Goal: Check status

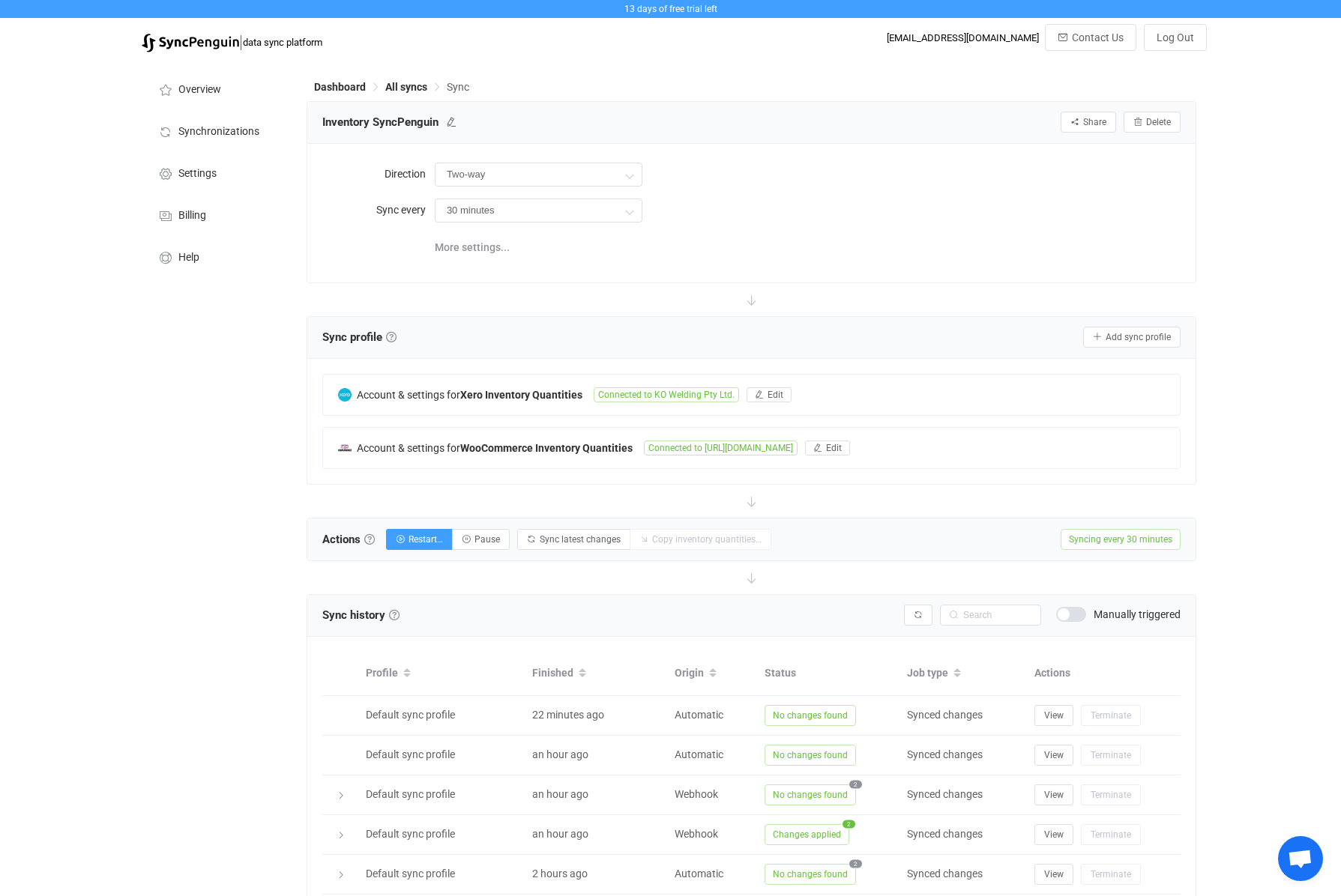
scroll to position [110, 0]
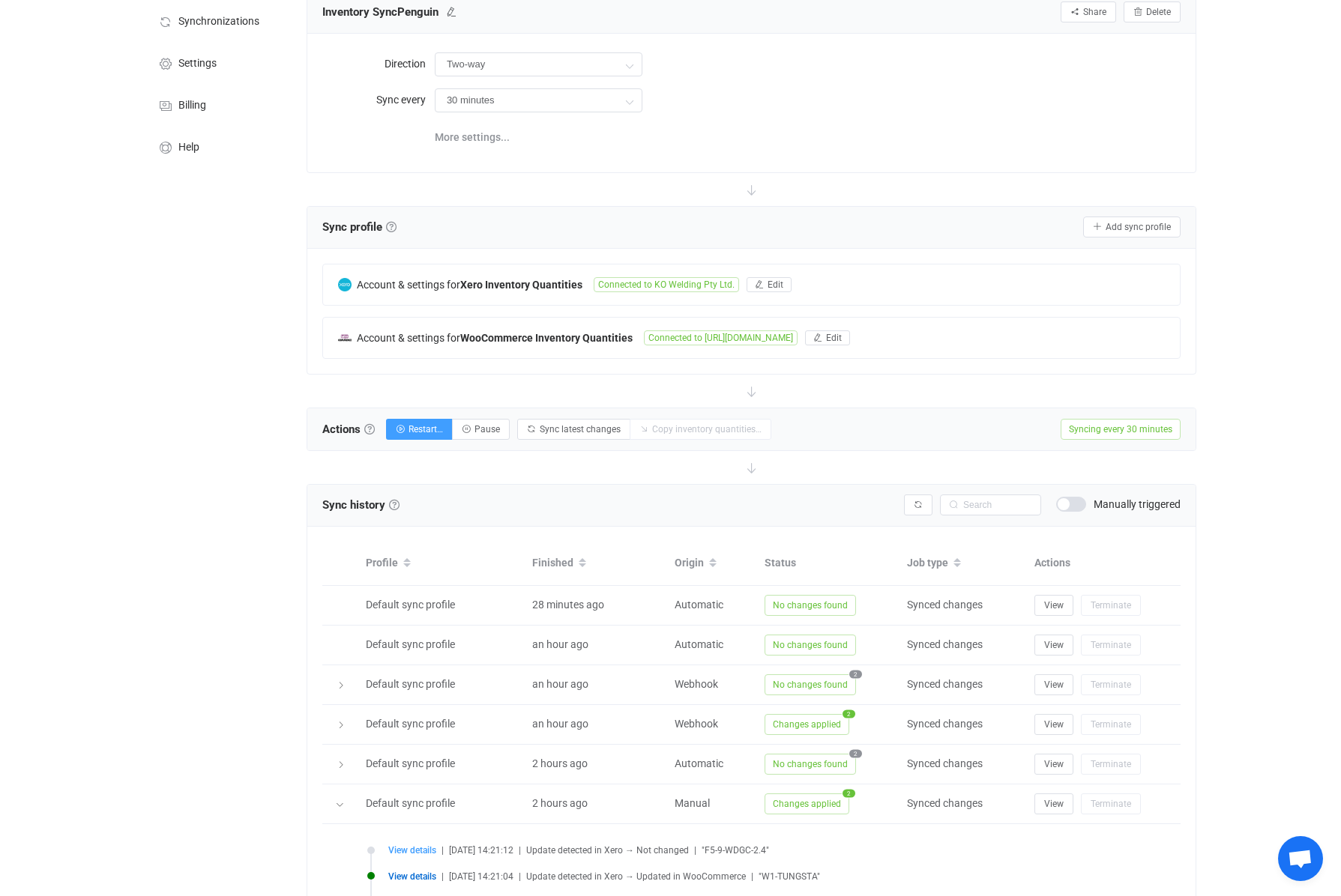
click at [1284, 373] on div "13 days of free trial left | data sync platform accounts@kowelding.com.au Conta…" at bounding box center [670, 640] width 1341 height 1500
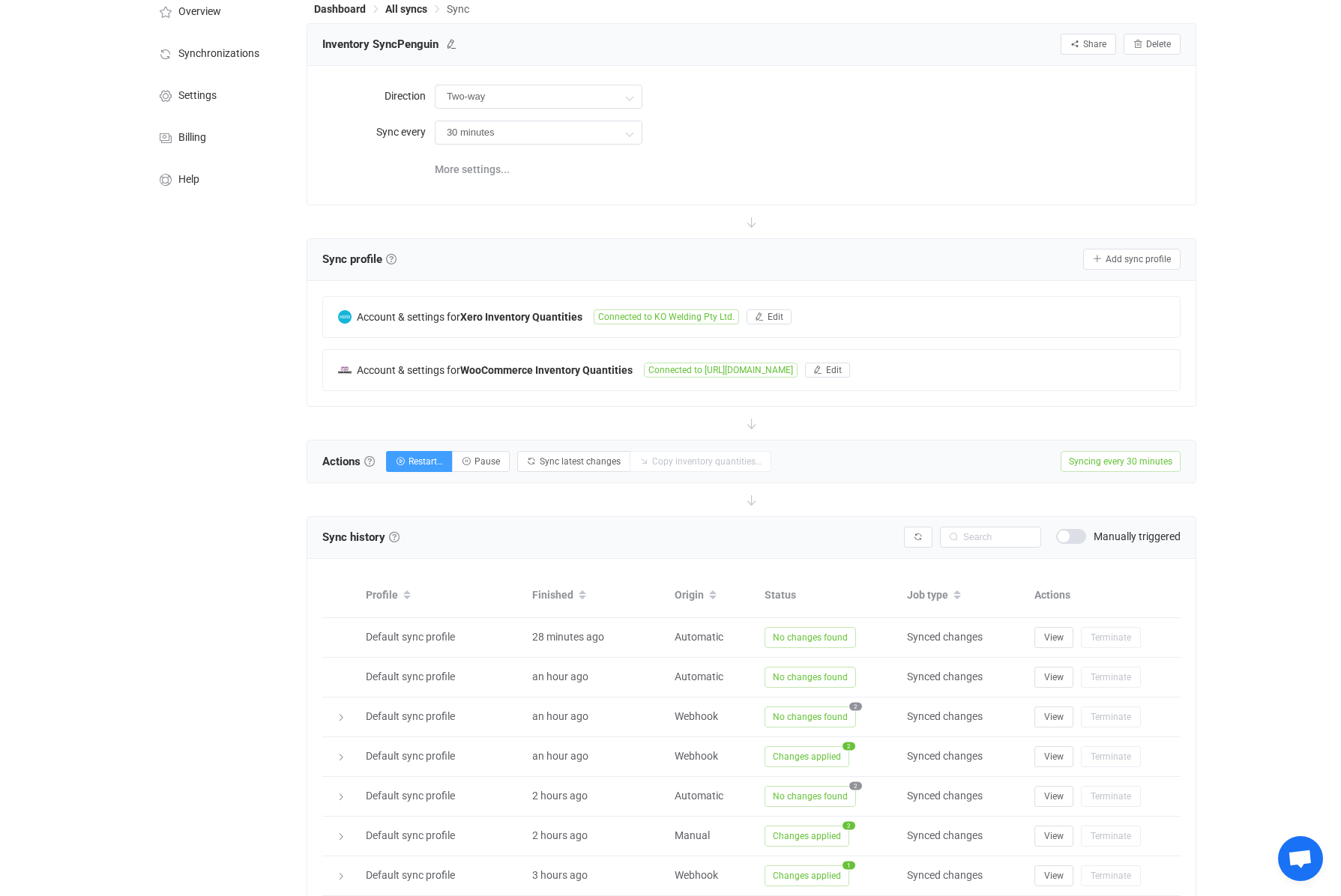
scroll to position [76, 0]
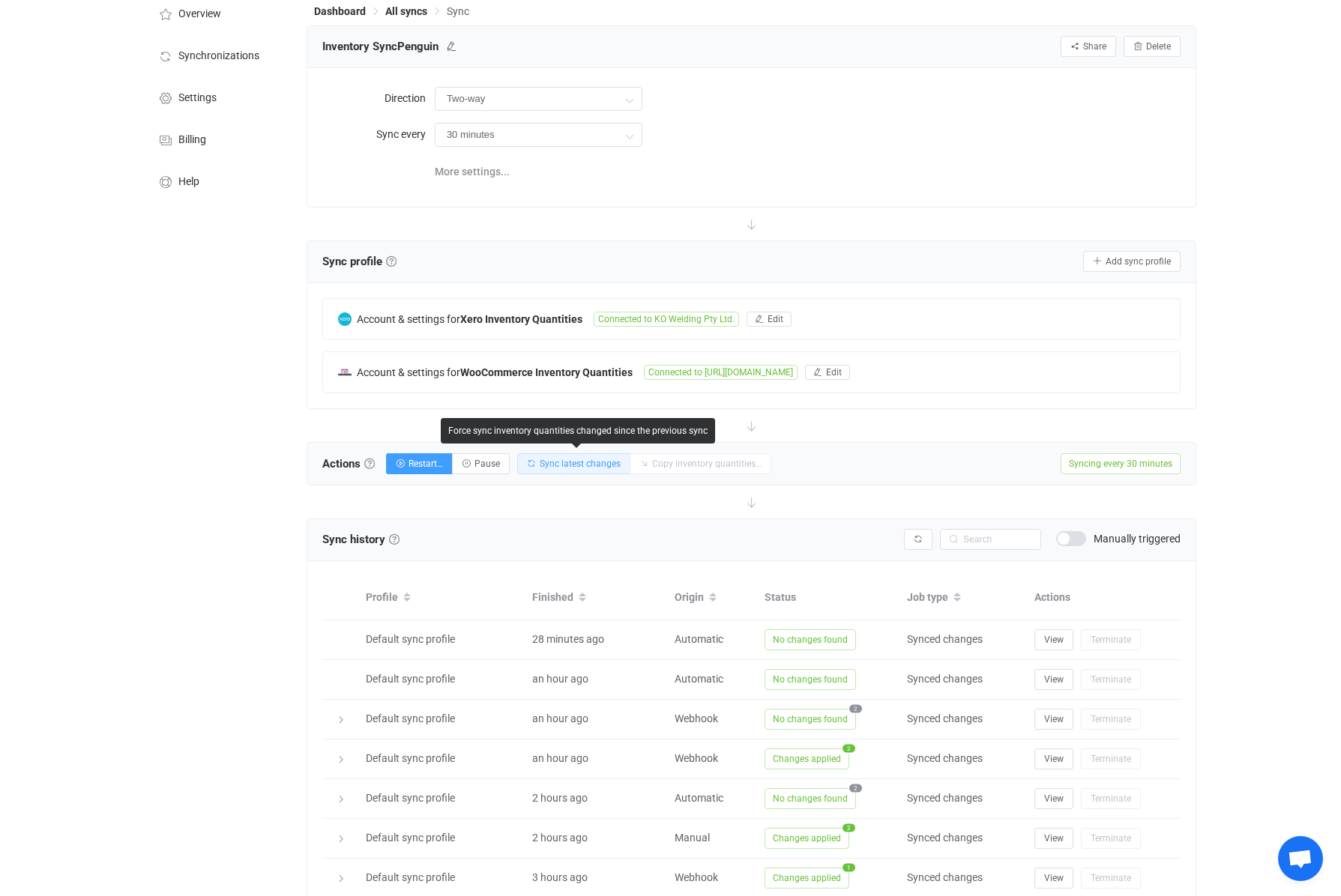
click at [565, 469] on span "Sync latest changes" at bounding box center [581, 464] width 81 height 11
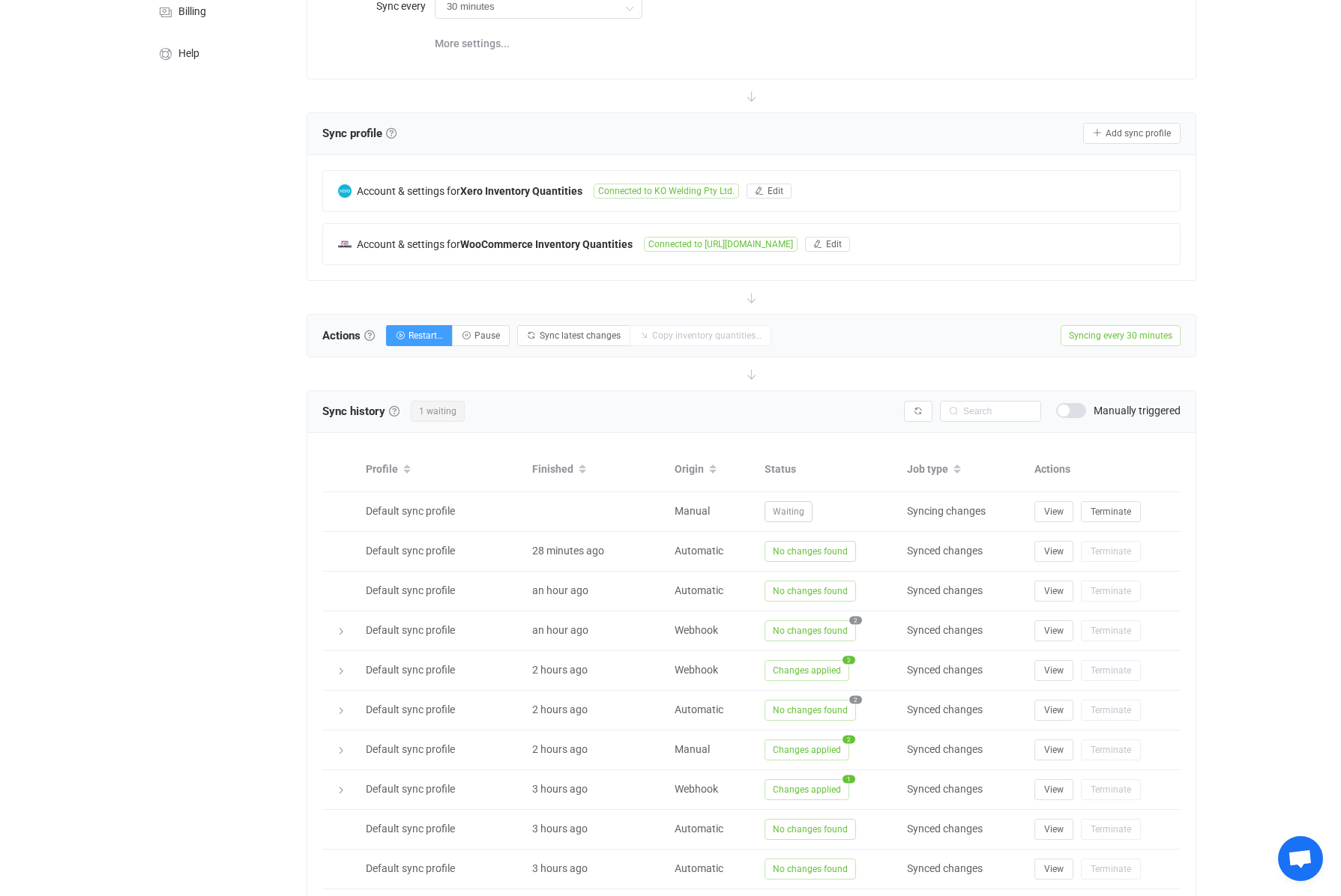
scroll to position [213, 0]
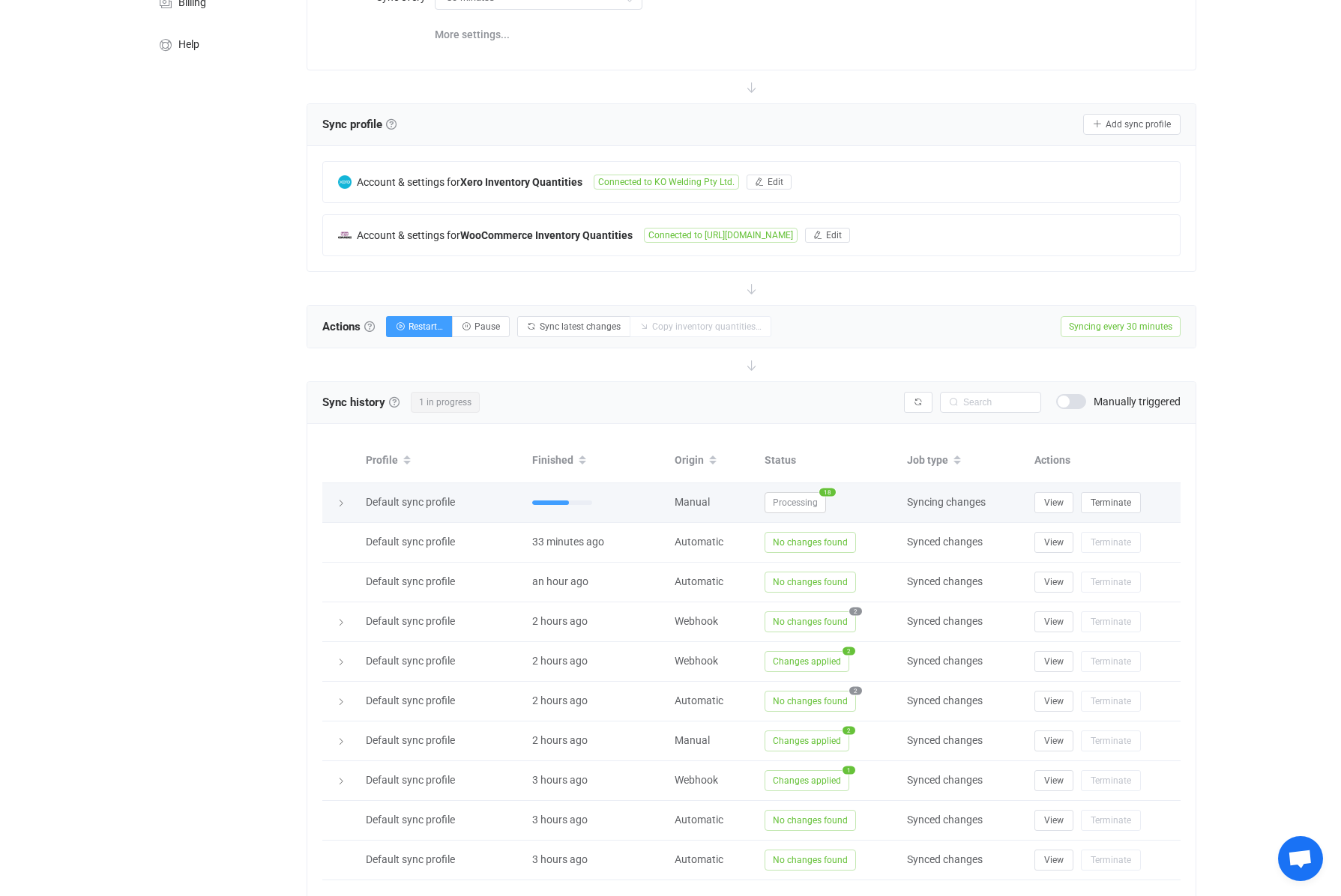
click at [789, 505] on span "Processing" at bounding box center [795, 502] width 61 height 21
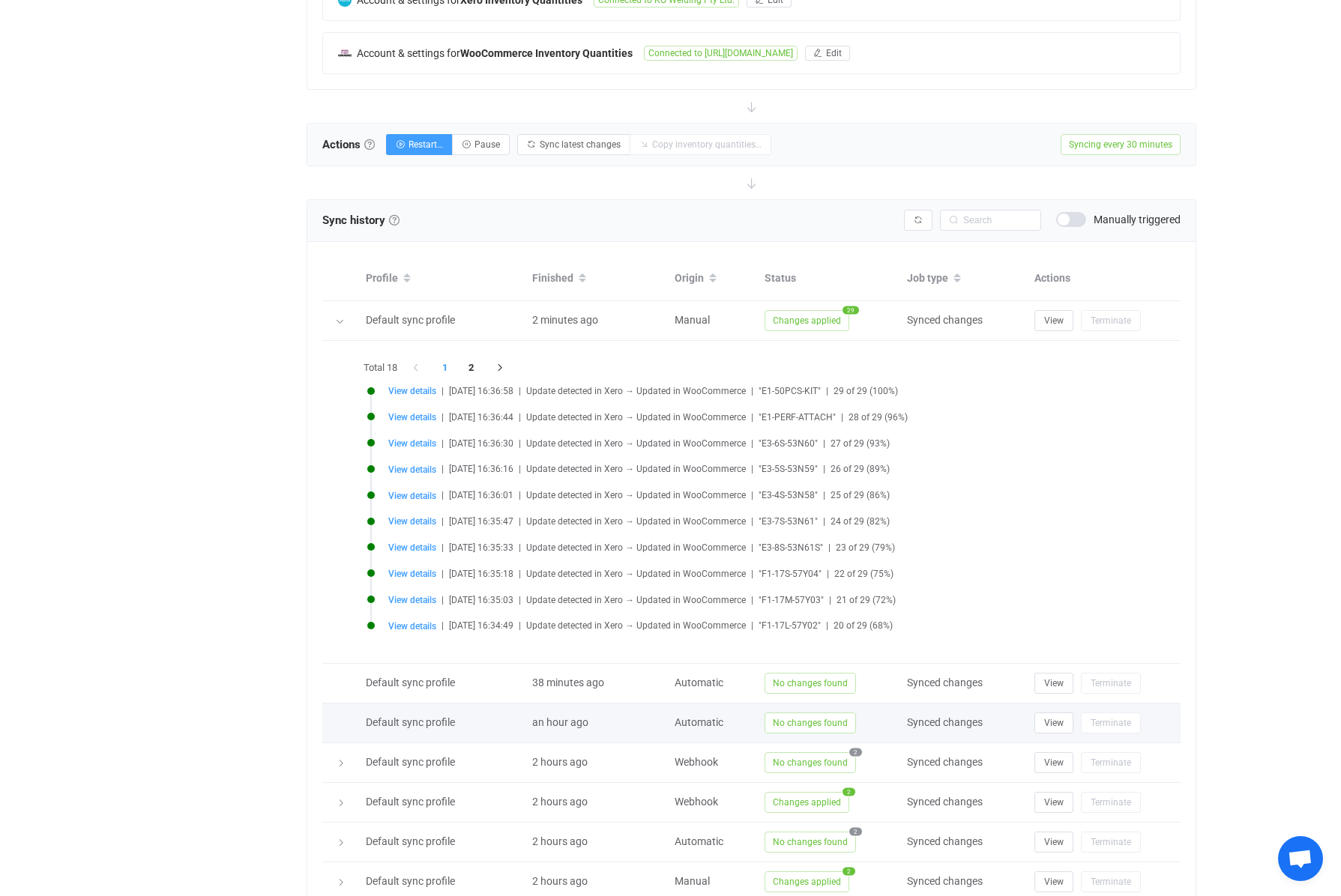
scroll to position [420, 0]
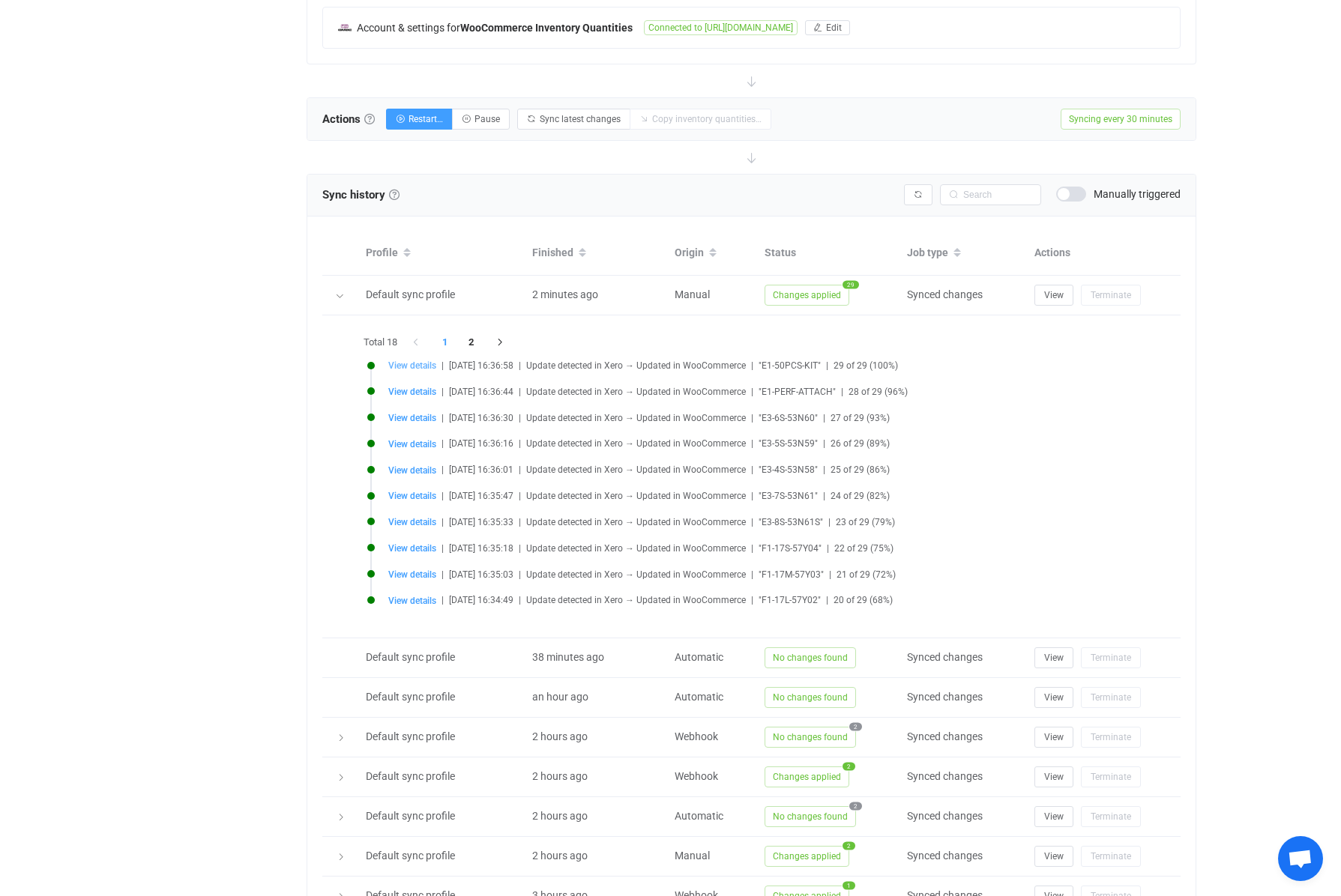
click at [414, 365] on span "View details" at bounding box center [412, 366] width 48 height 11
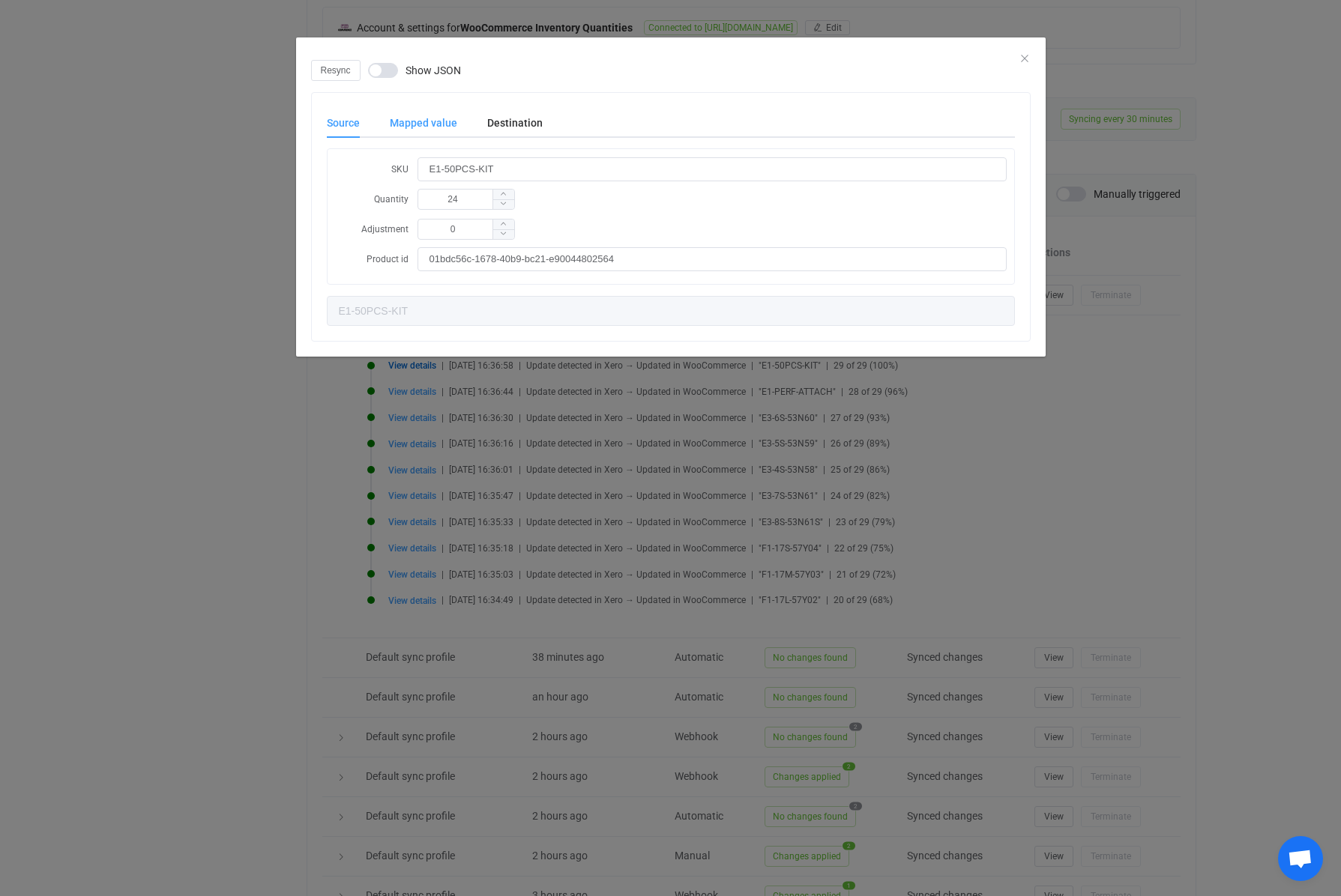
click at [439, 127] on div "Mapped value" at bounding box center [424, 123] width 97 height 30
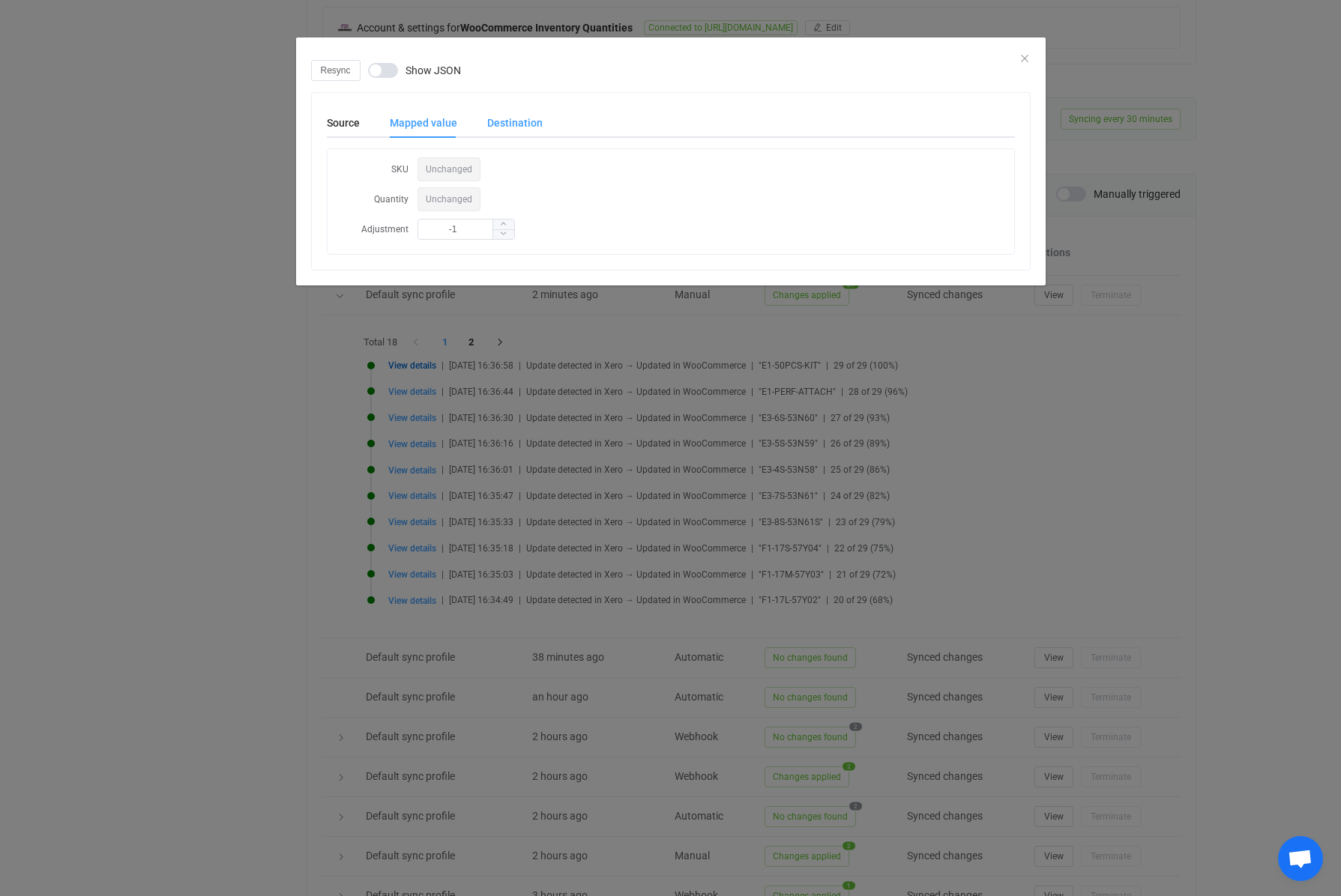
click at [503, 120] on div "Destination" at bounding box center [508, 123] width 70 height 30
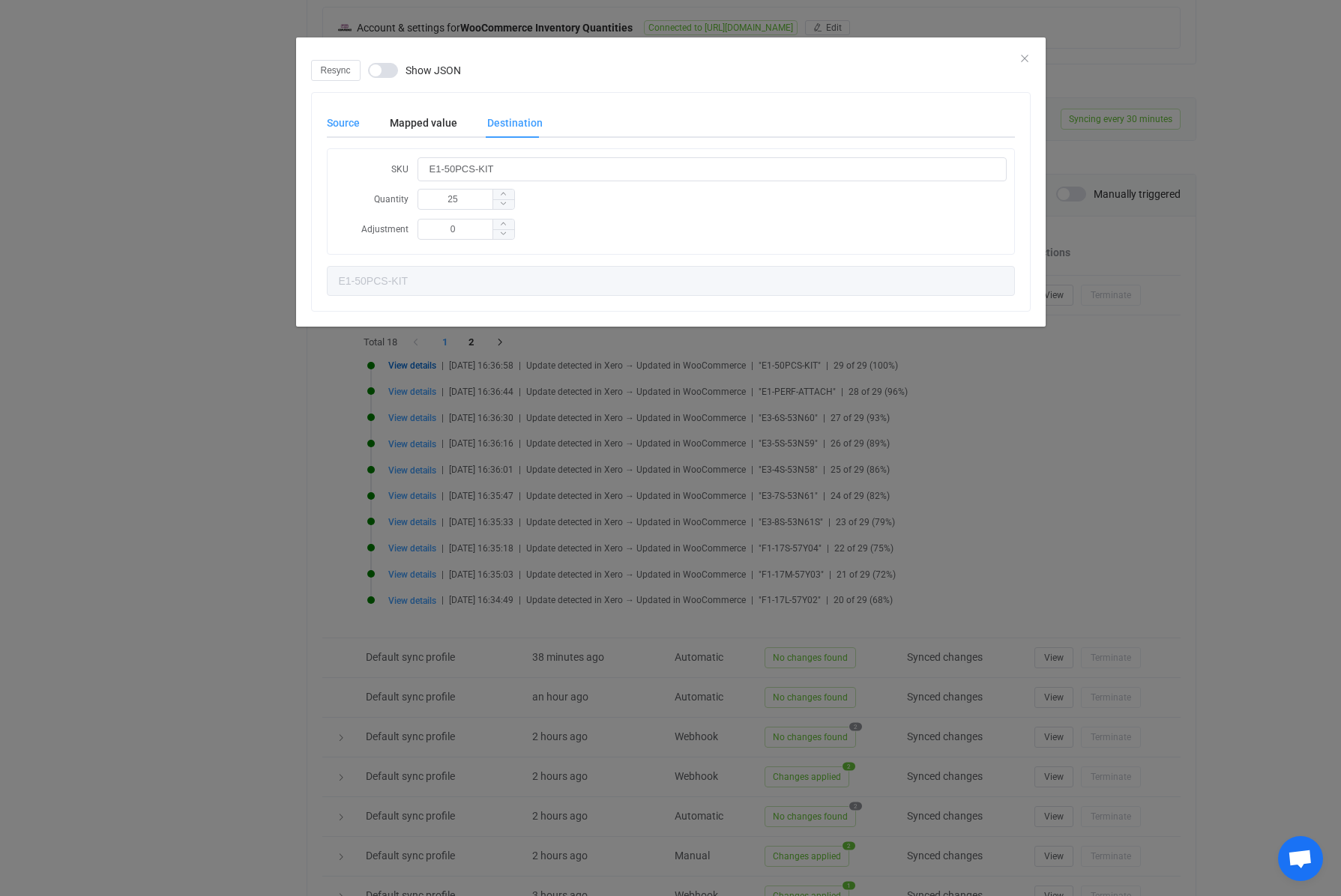
click at [354, 122] on div "Source" at bounding box center [350, 123] width 48 height 30
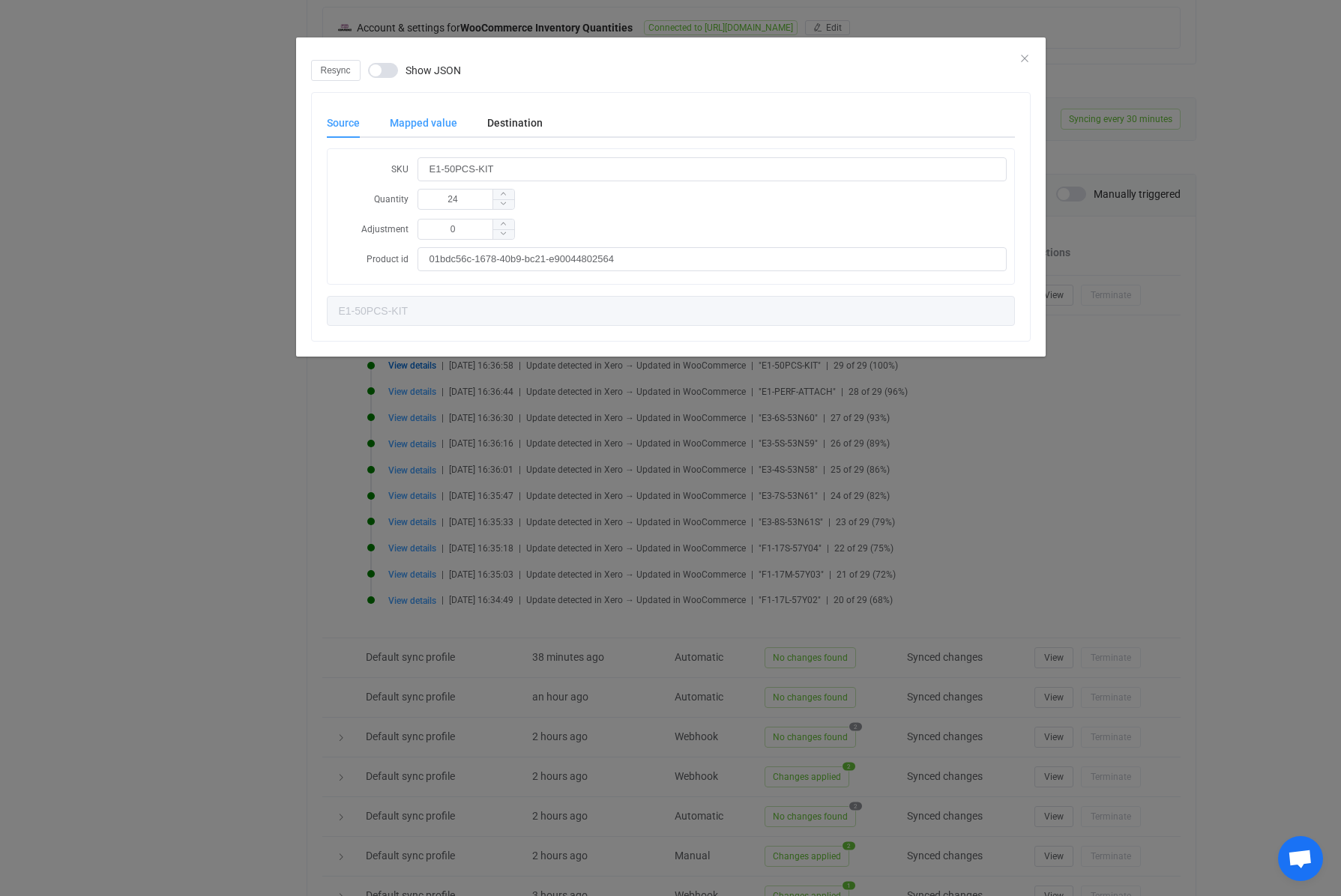
click at [418, 116] on div "Mapped value" at bounding box center [424, 123] width 97 height 30
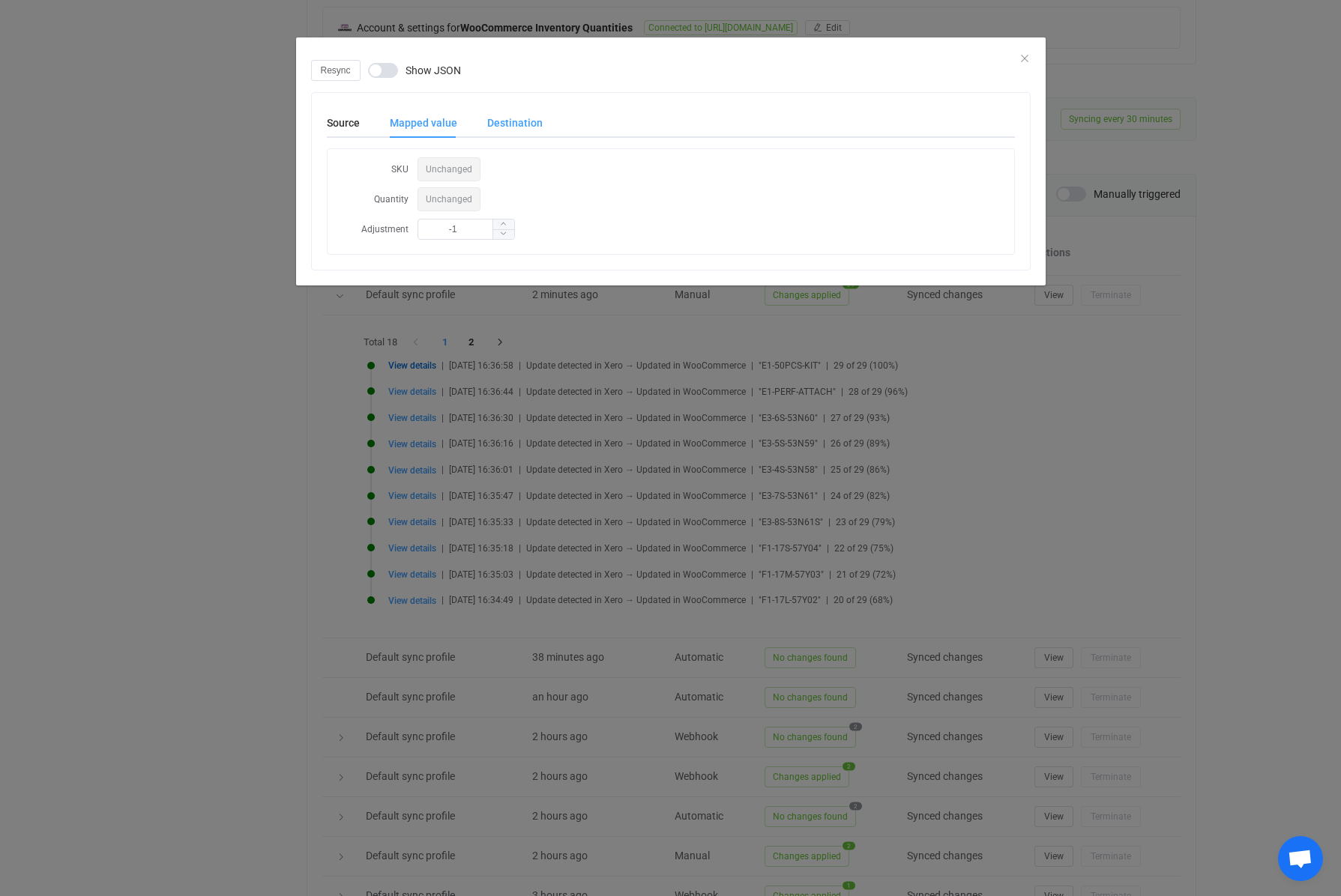
click at [493, 123] on div "Destination" at bounding box center [508, 123] width 70 height 30
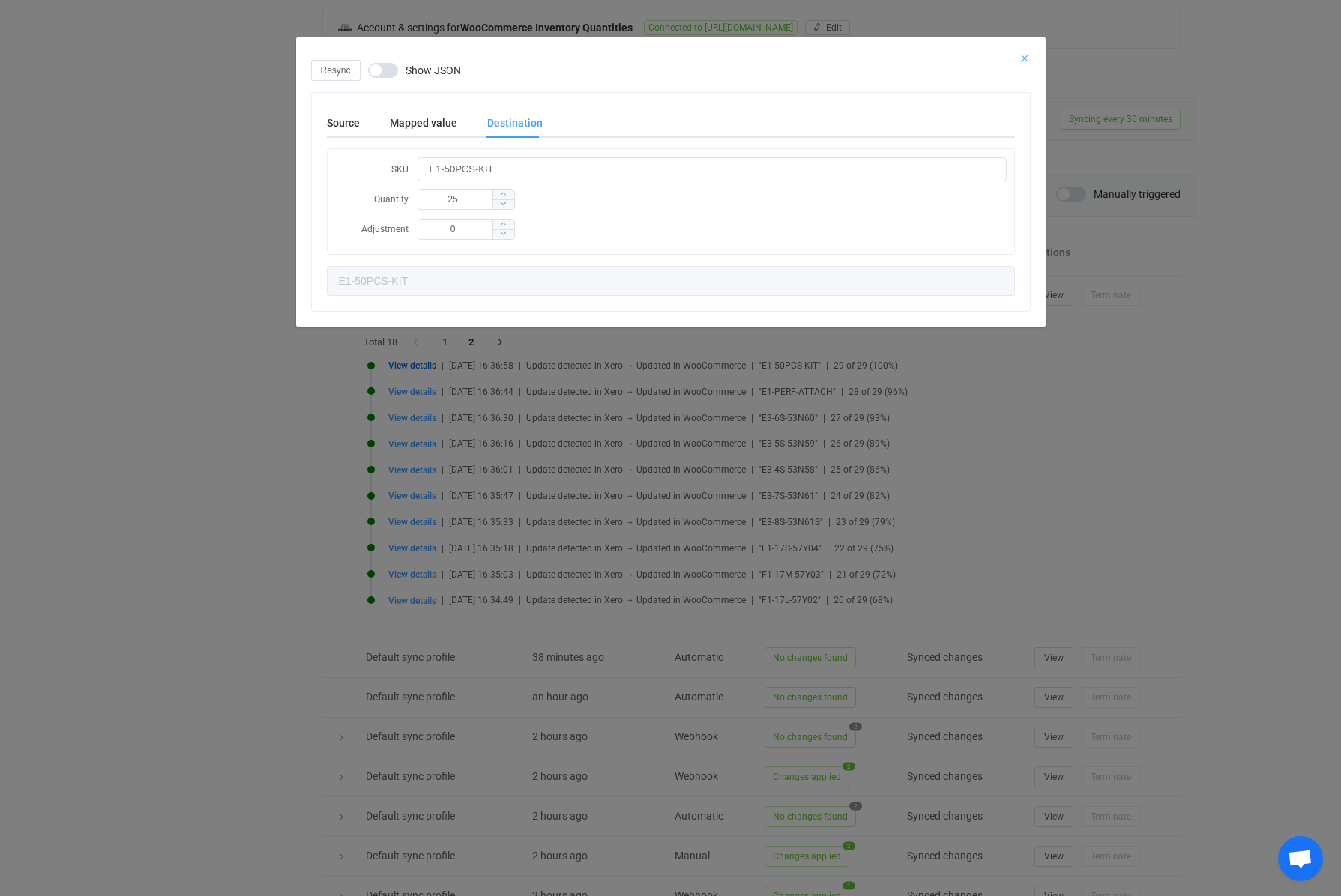
click at [1029, 55] on icon "Close" at bounding box center [1024, 58] width 12 height 12
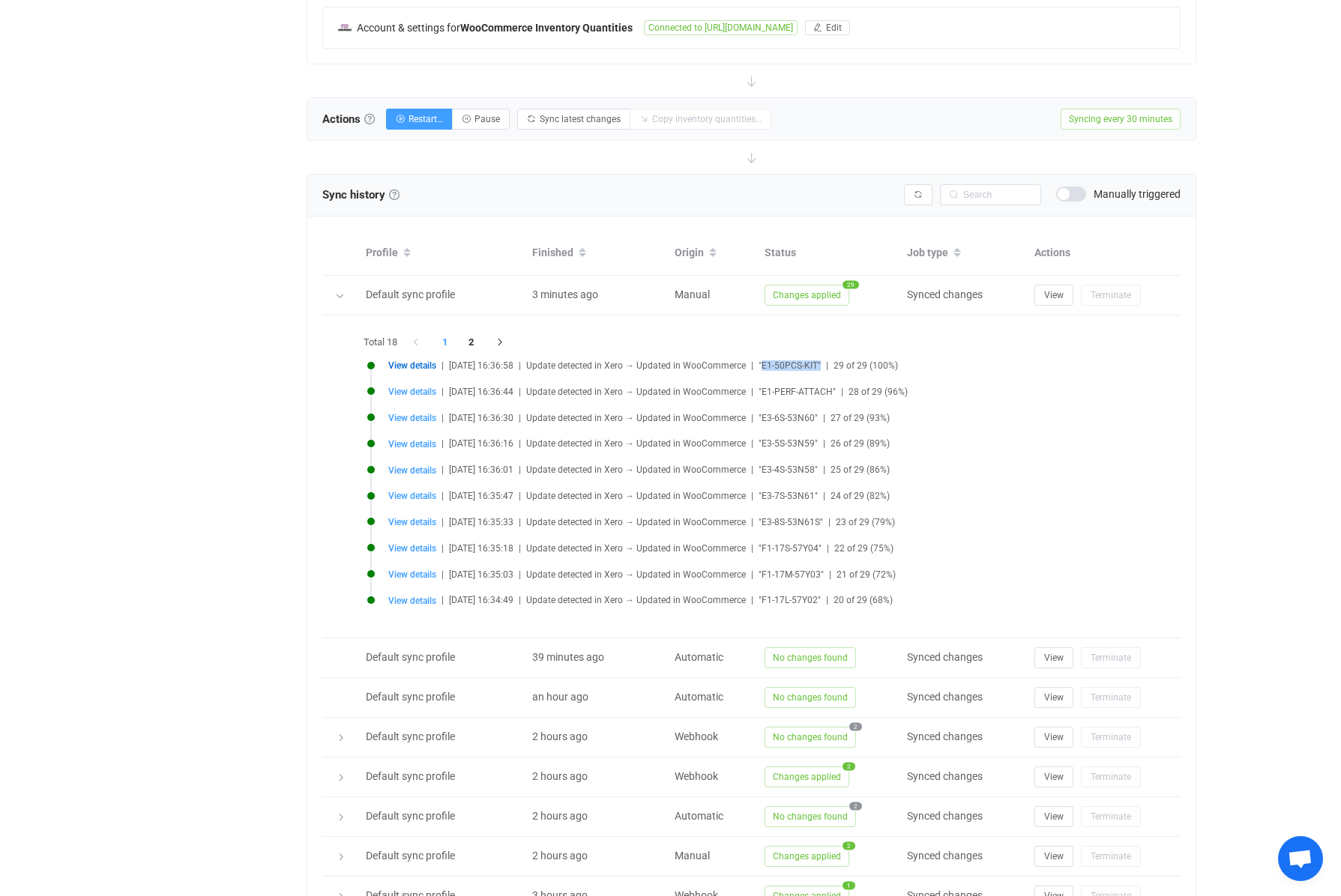
drag, startPoint x: 833, startPoint y: 368, endPoint x: 776, endPoint y: 368, distance: 57.0
click at [776, 368] on span ""E1-50PCS-KIT"" at bounding box center [789, 366] width 62 height 11
copy span "E1-50PCS-KIT""
click at [1235, 336] on div "12 days of free trial left | data sync platform [EMAIL_ADDRESS][DOMAIN_NAME] Co…" at bounding box center [670, 335] width 1341 height 1512
click at [426, 367] on span "View details" at bounding box center [412, 366] width 48 height 11
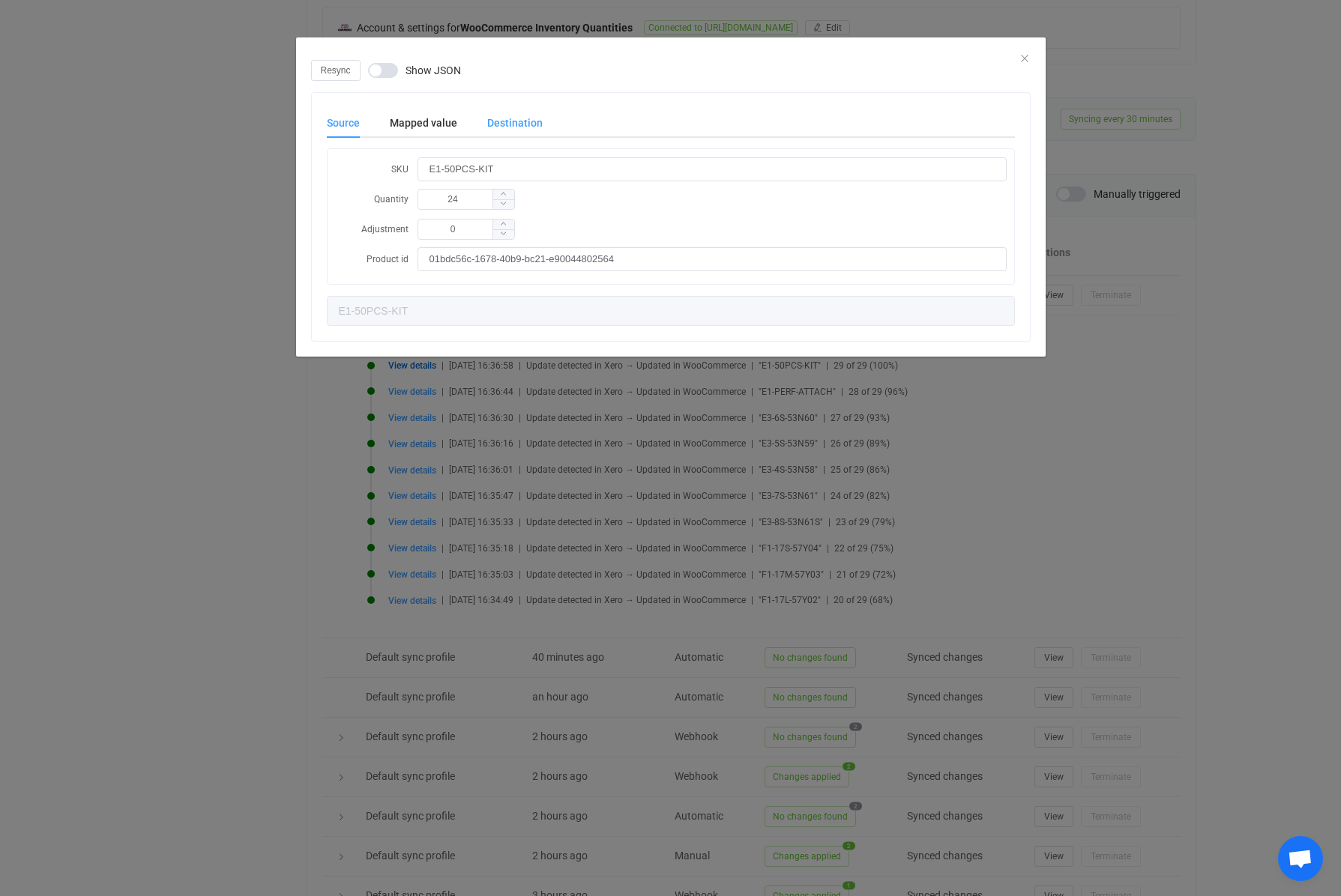
click at [500, 121] on div "Destination" at bounding box center [508, 123] width 70 height 30
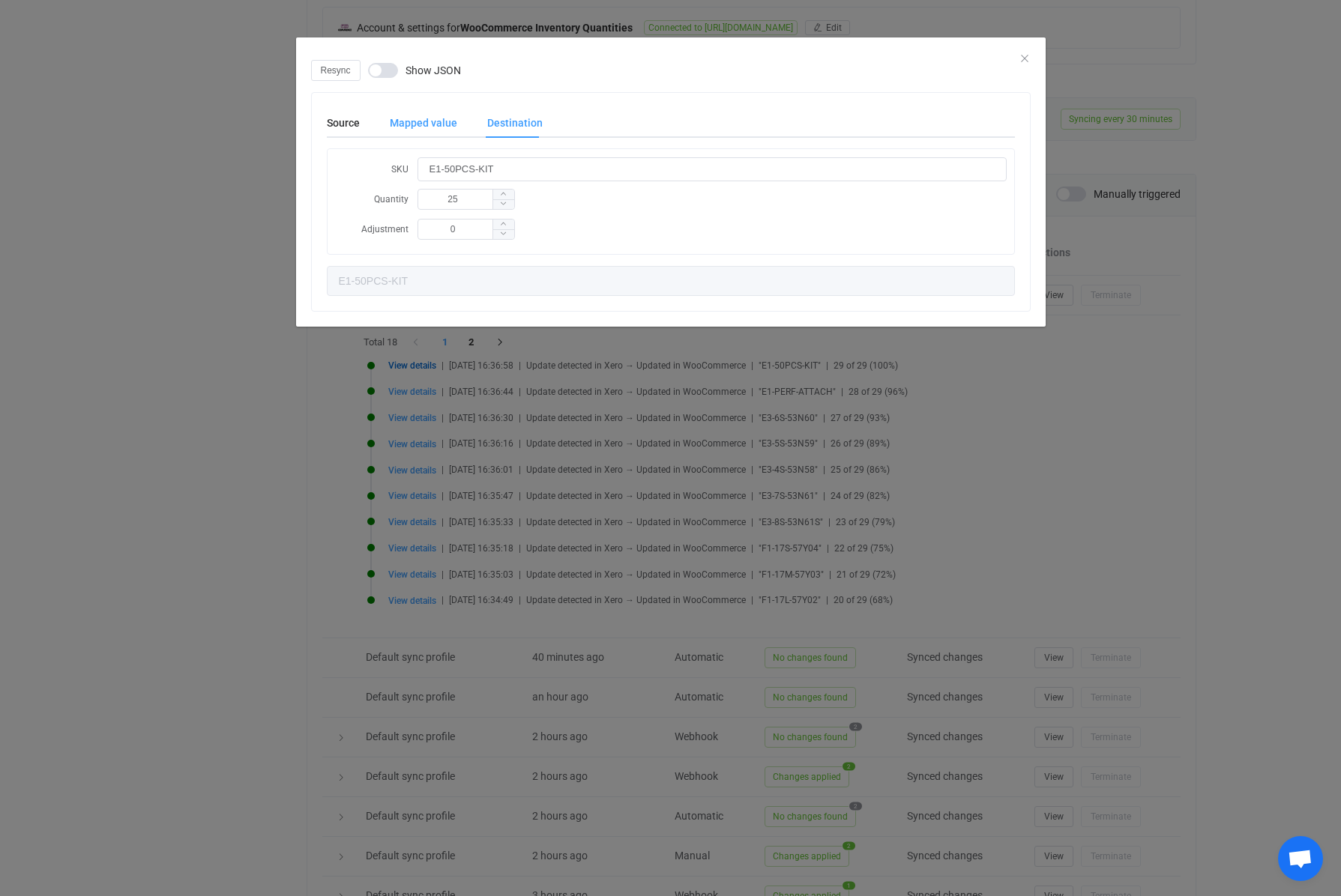
click at [441, 119] on div "Mapped value" at bounding box center [424, 123] width 97 height 30
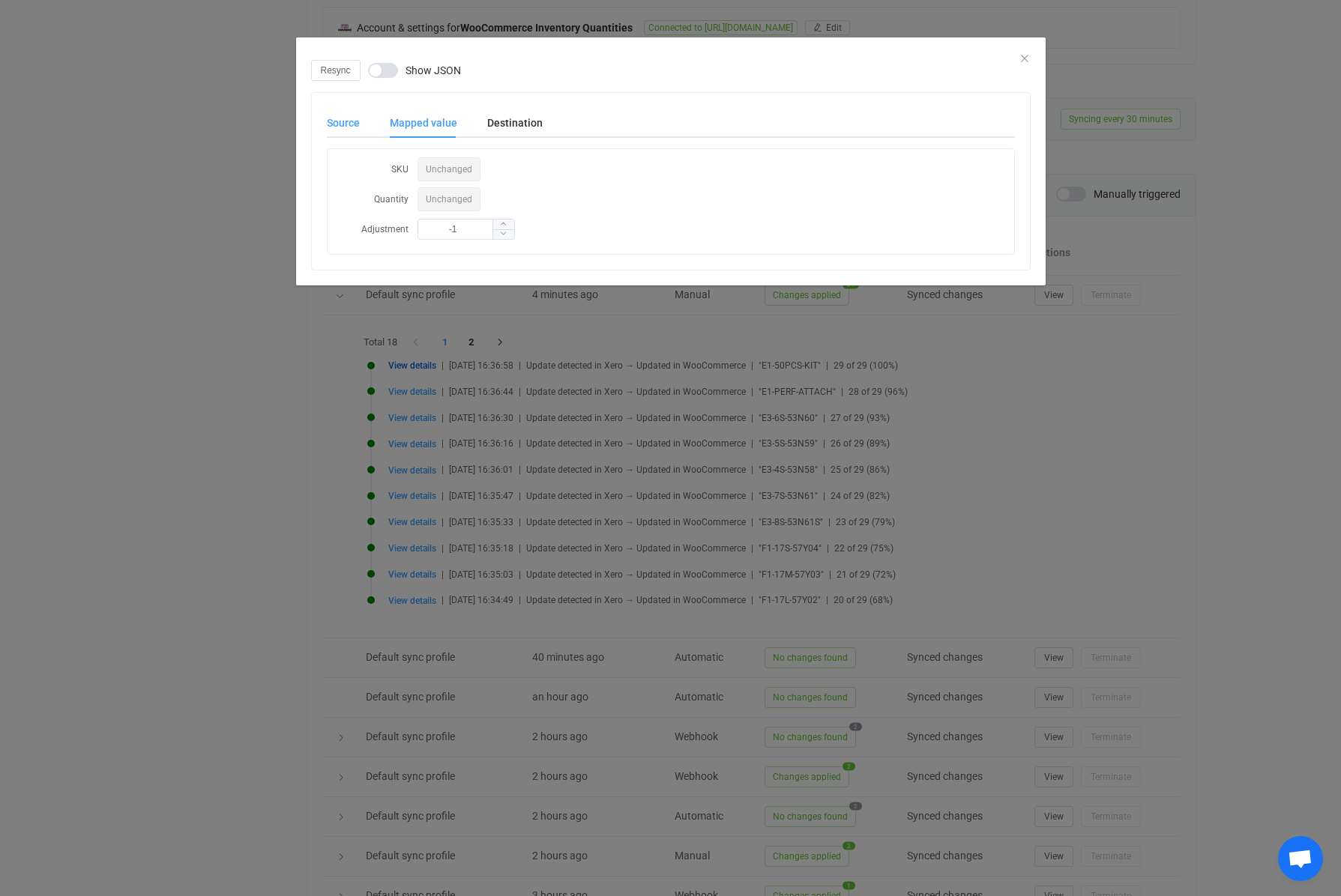
click at [356, 122] on div "Source" at bounding box center [350, 123] width 48 height 30
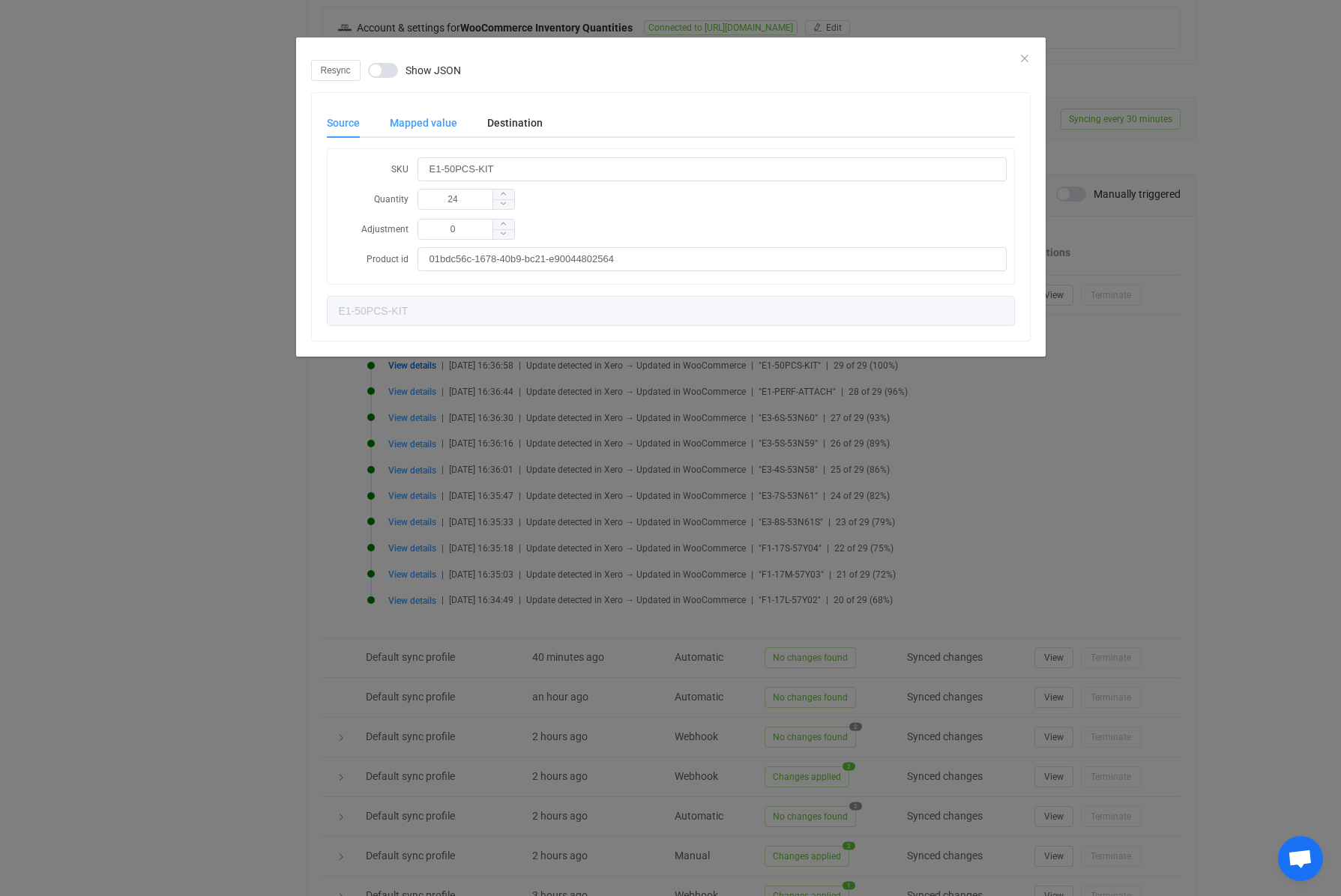
click at [400, 117] on div "Mapped value" at bounding box center [424, 123] width 97 height 30
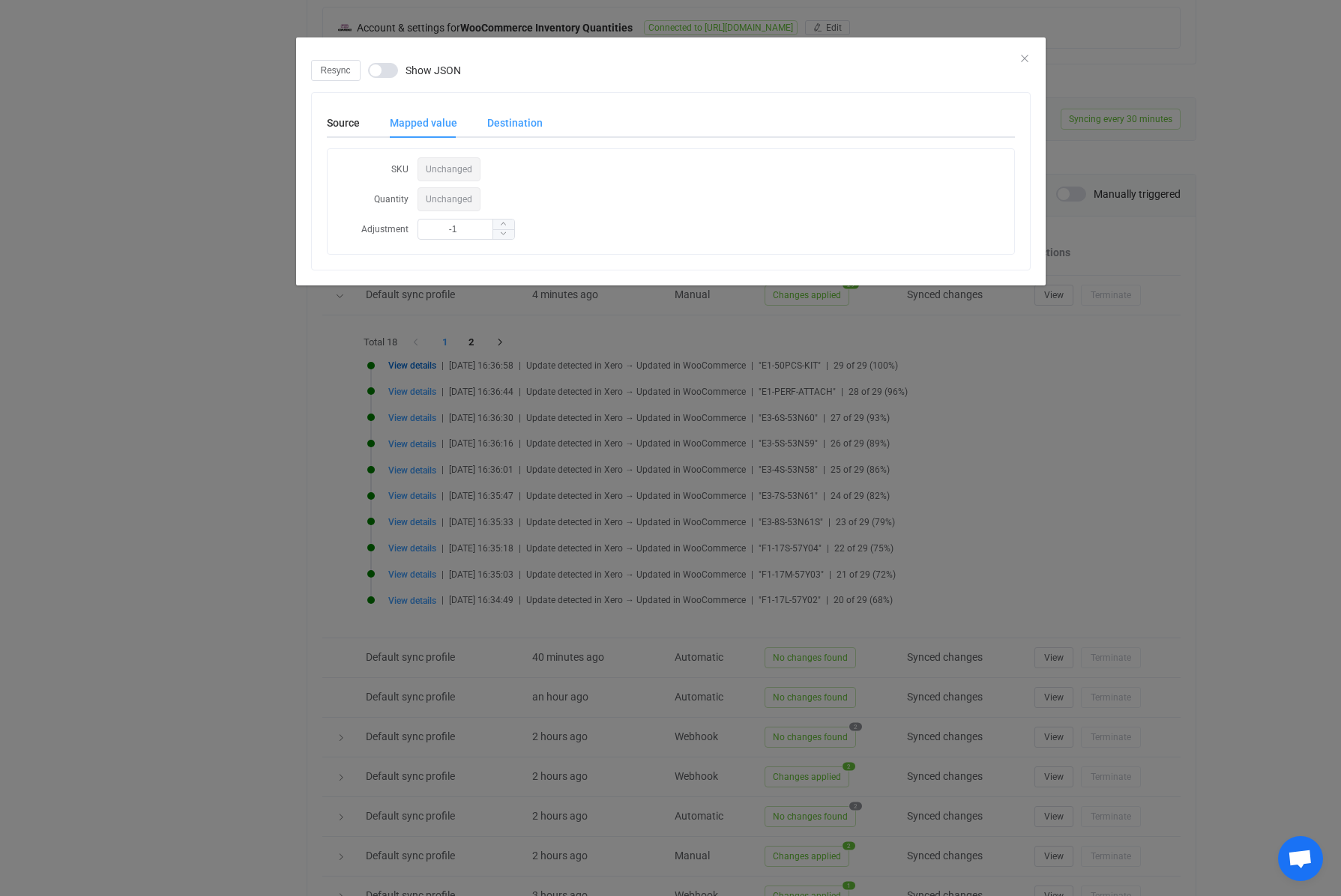
click at [510, 126] on div "Destination" at bounding box center [508, 123] width 70 height 30
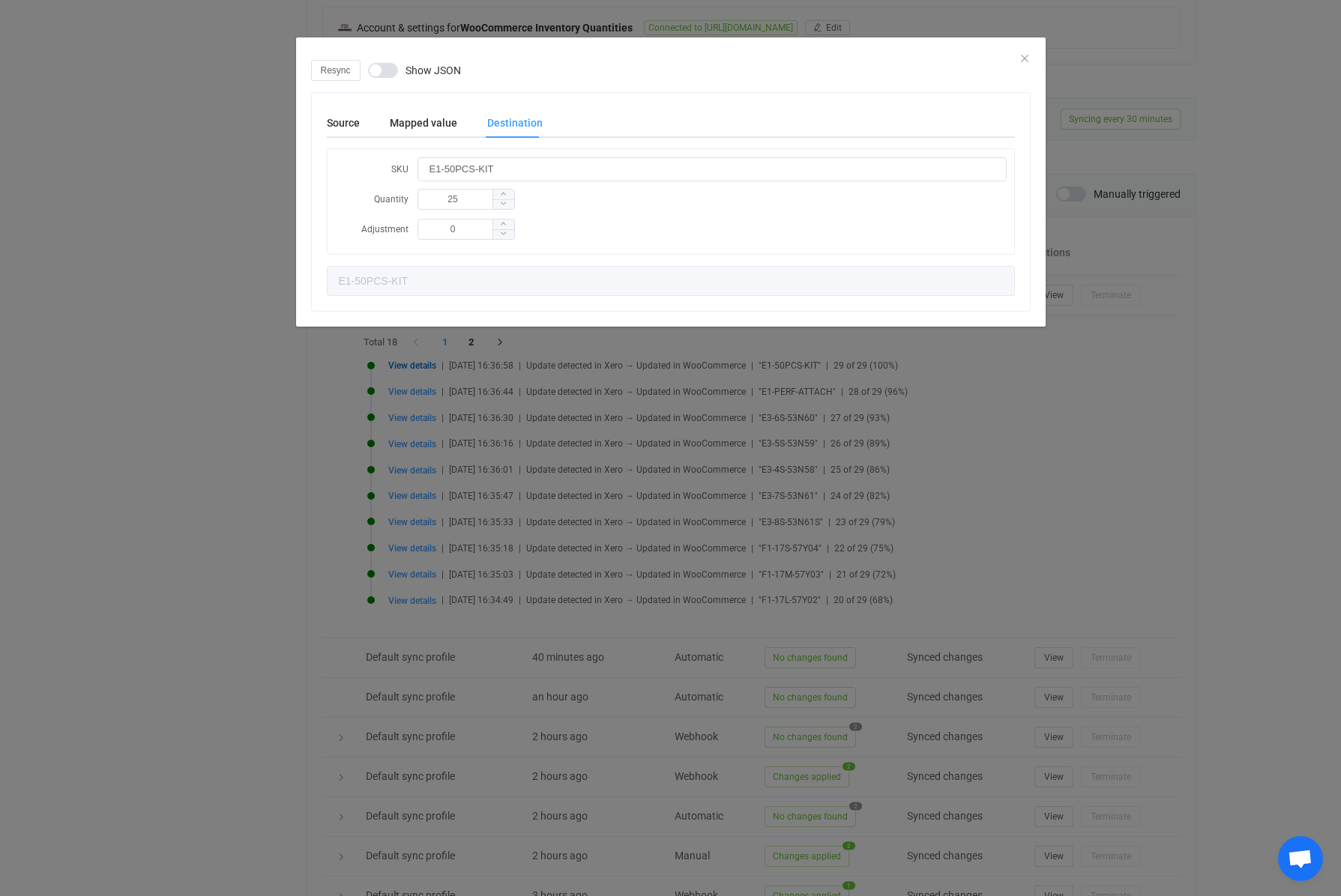
click at [1031, 60] on div "Resync Show JSON Source Mapped value Destination SKU E1-50PCS-KIT Quantity 24 A…" at bounding box center [670, 194] width 749 height 267
click at [1022, 57] on icon "Close" at bounding box center [1024, 58] width 12 height 12
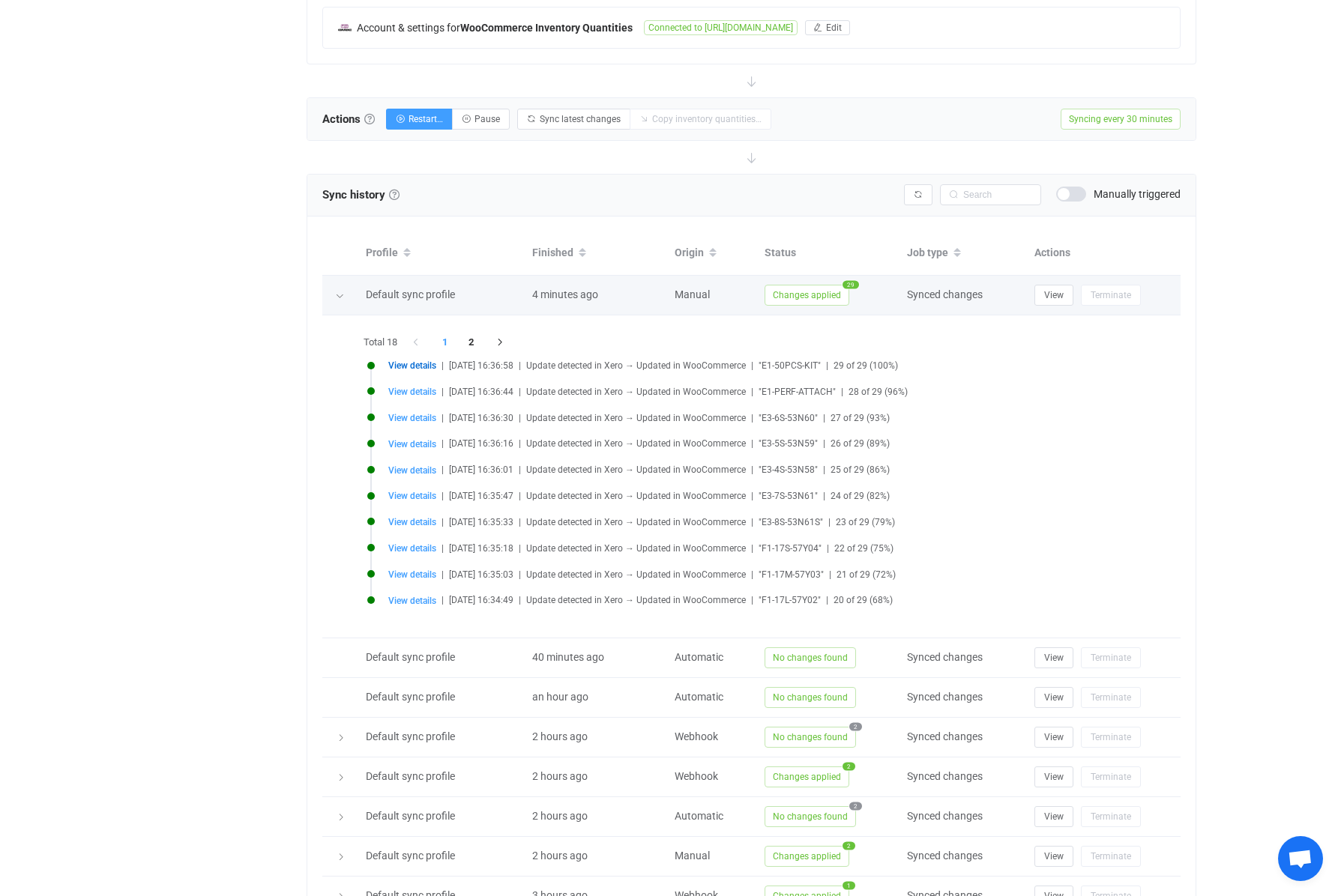
click at [830, 296] on span "Changes applied" at bounding box center [807, 295] width 85 height 21
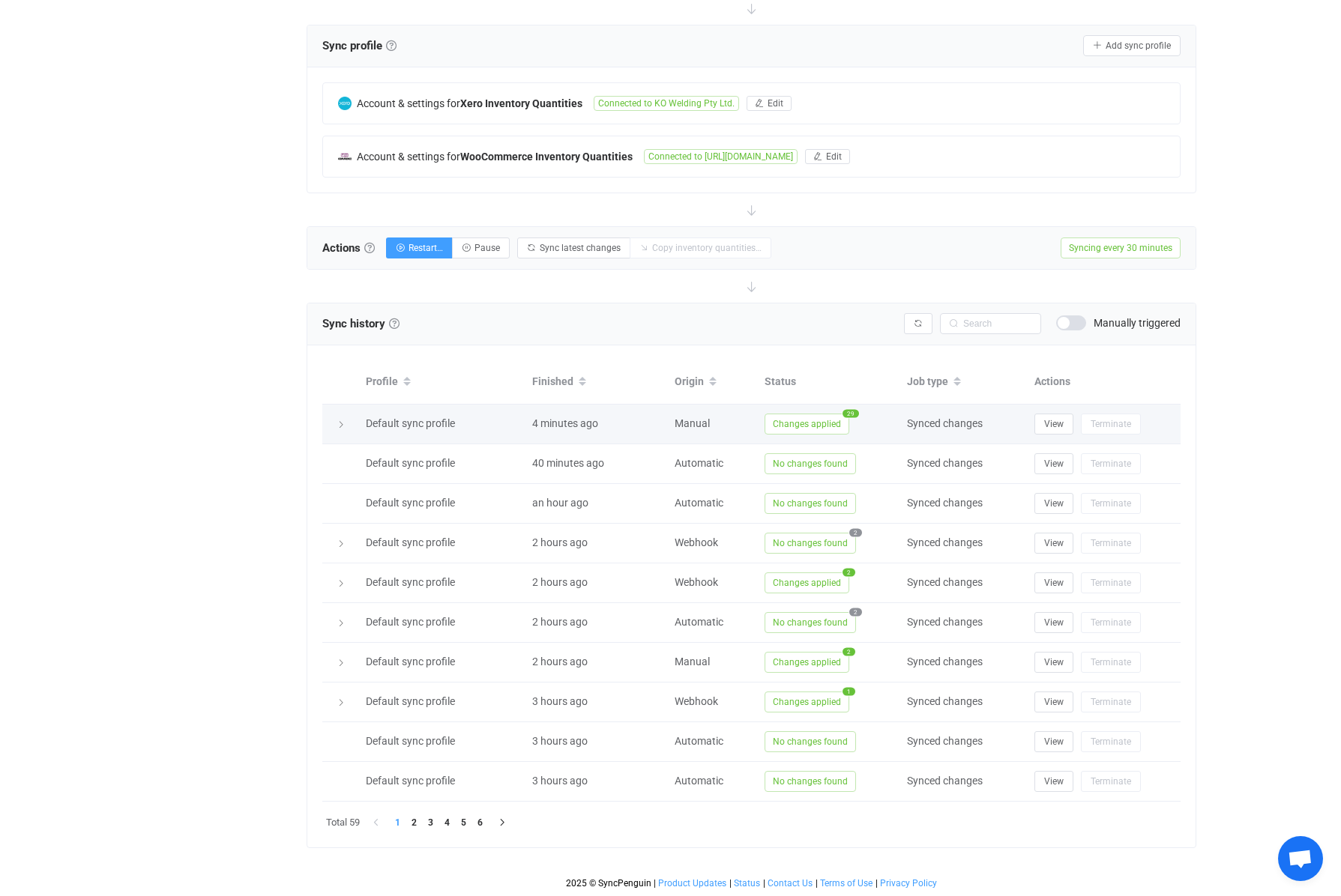
scroll to position [292, 0]
click at [826, 430] on span "Changes applied" at bounding box center [807, 424] width 85 height 21
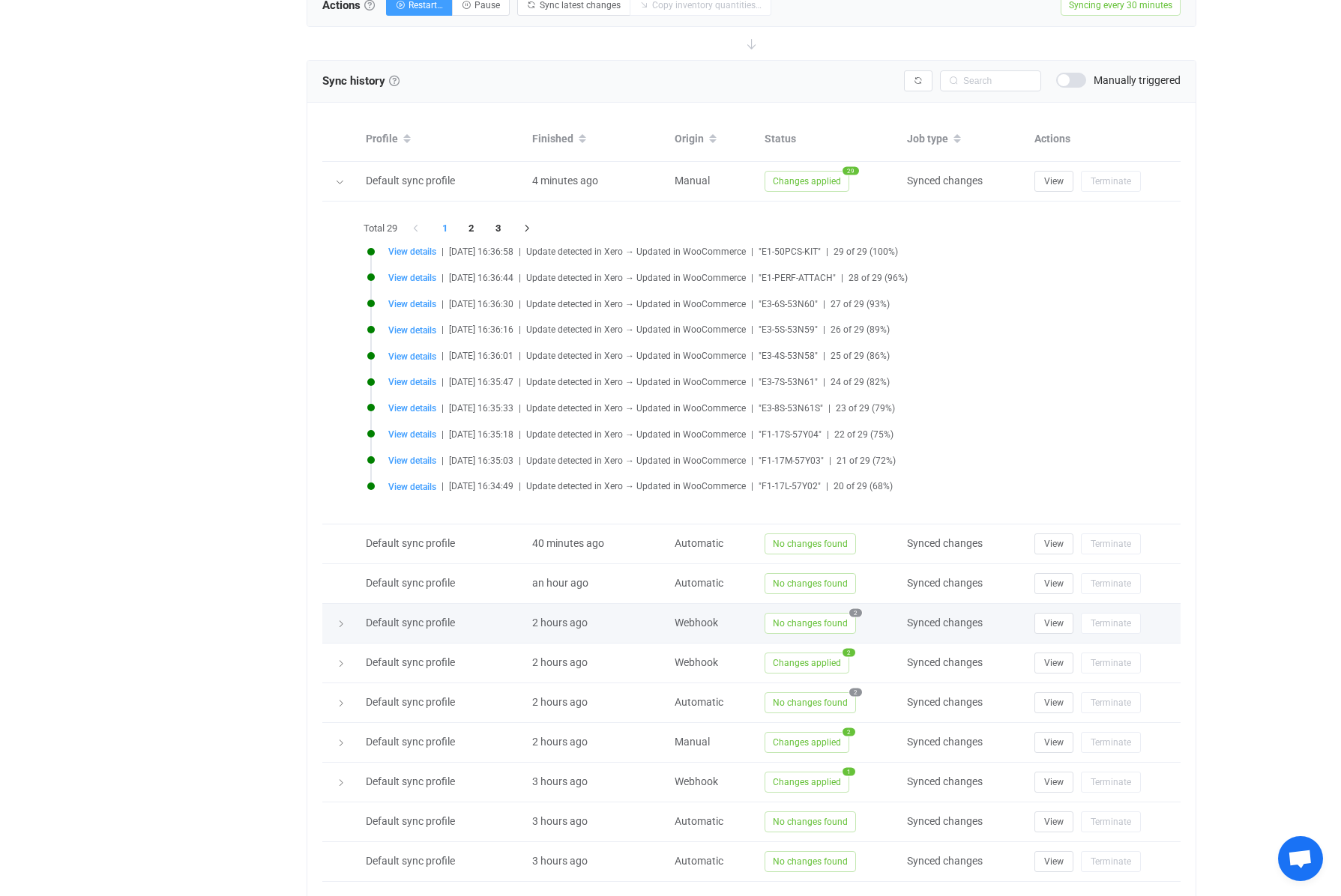
scroll to position [581, 0]
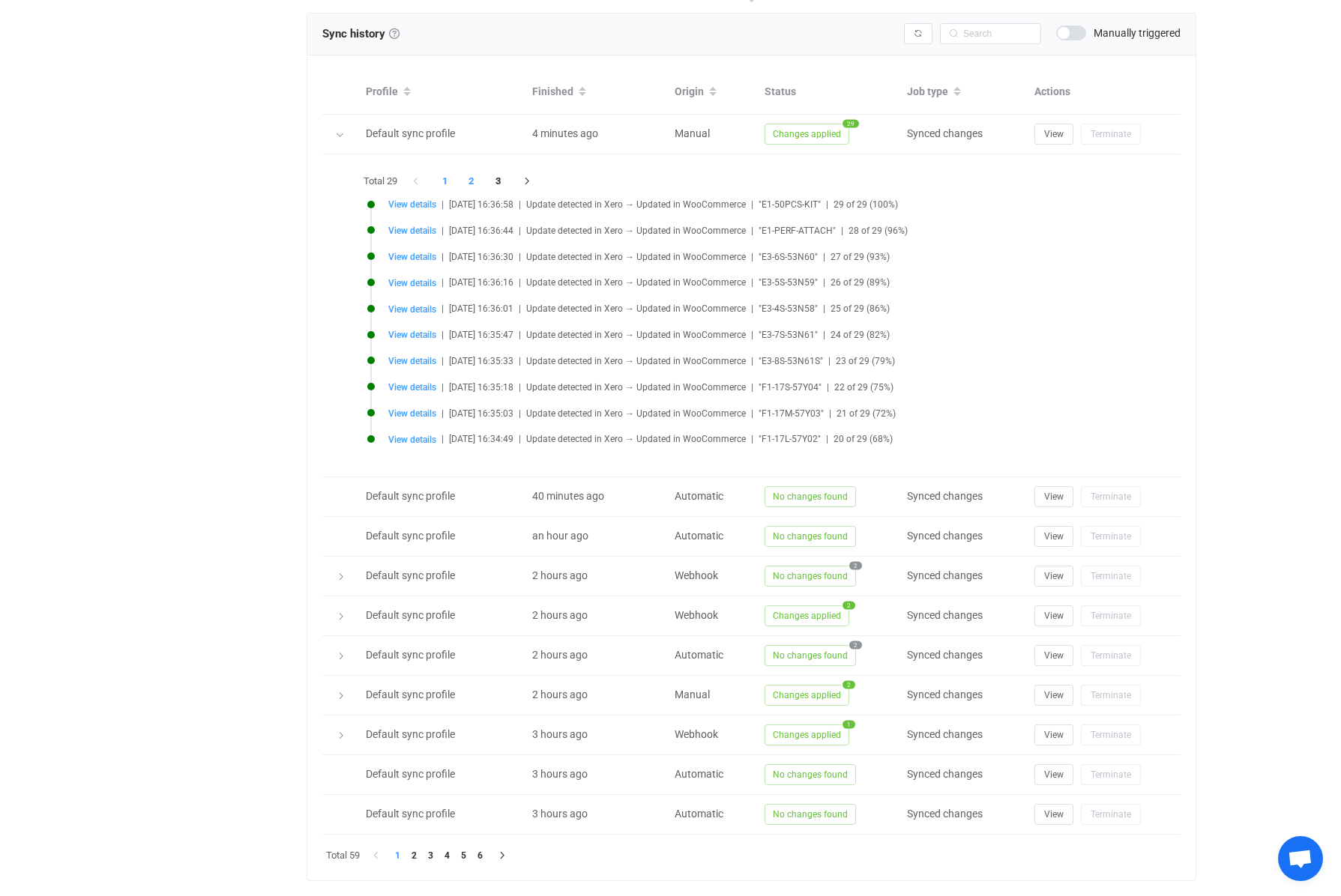
click at [467, 179] on li "2" at bounding box center [472, 181] width 27 height 21
click at [502, 184] on li "3" at bounding box center [498, 181] width 27 height 21
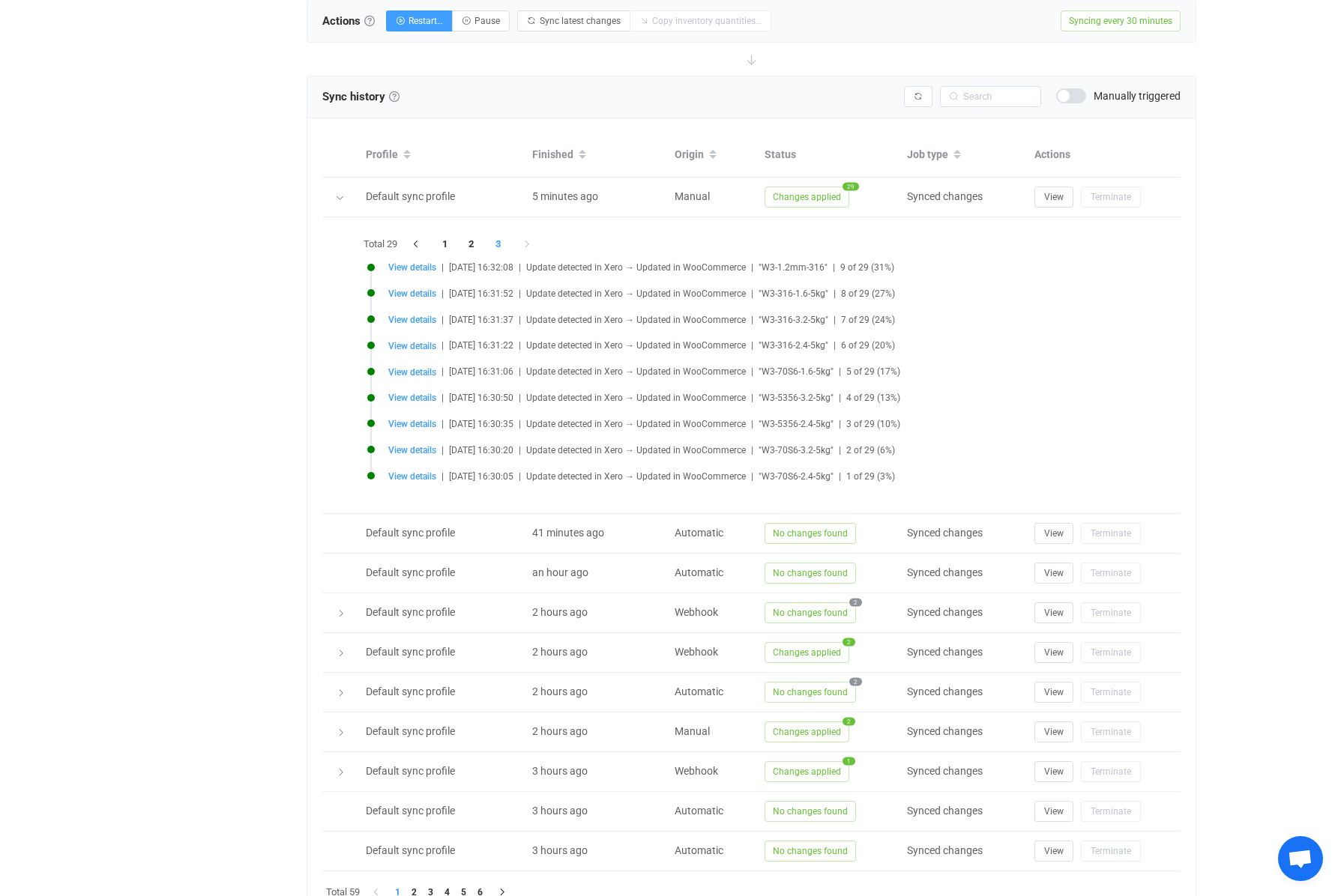
scroll to position [548, 0]
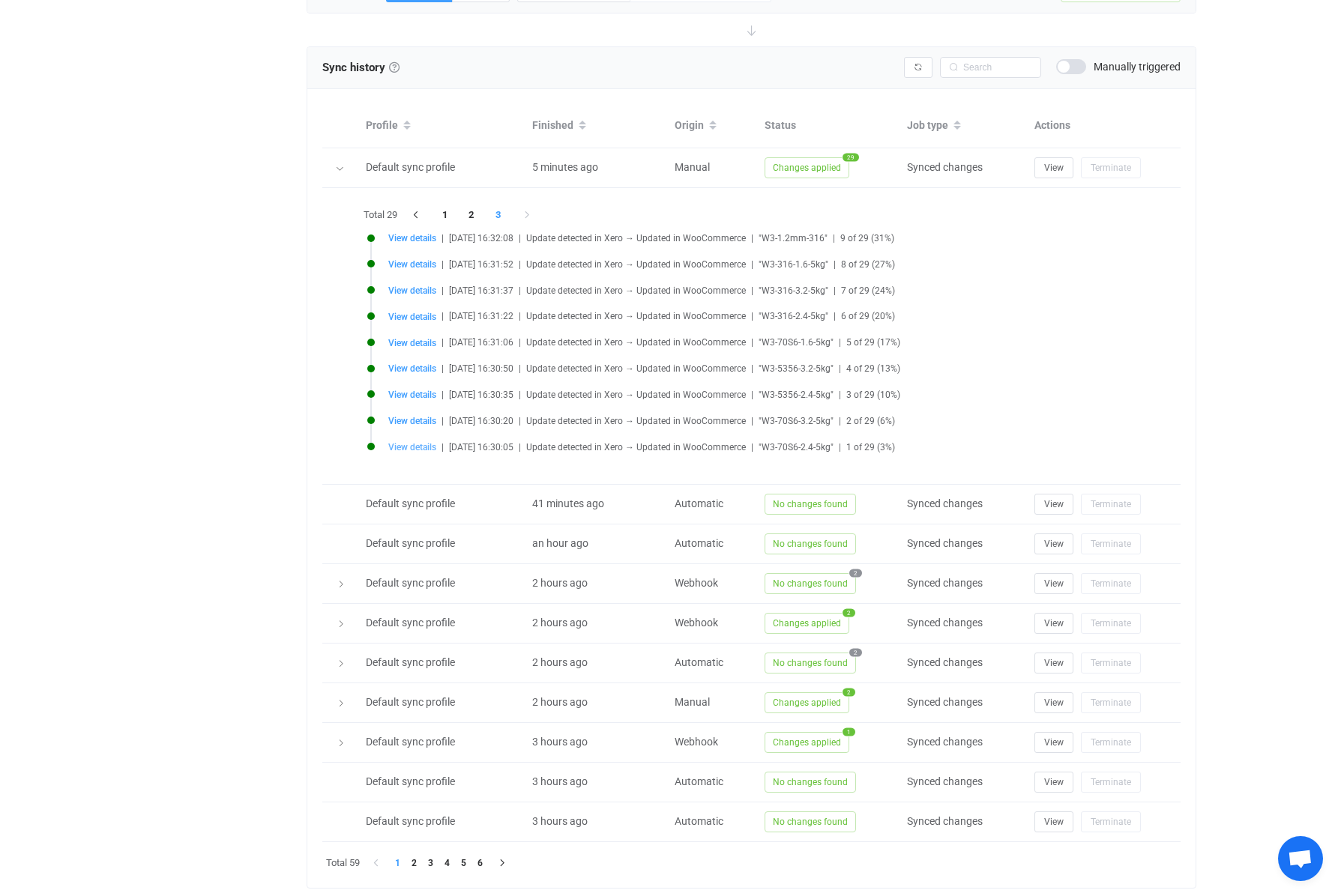
click at [414, 452] on span "View details" at bounding box center [412, 448] width 48 height 11
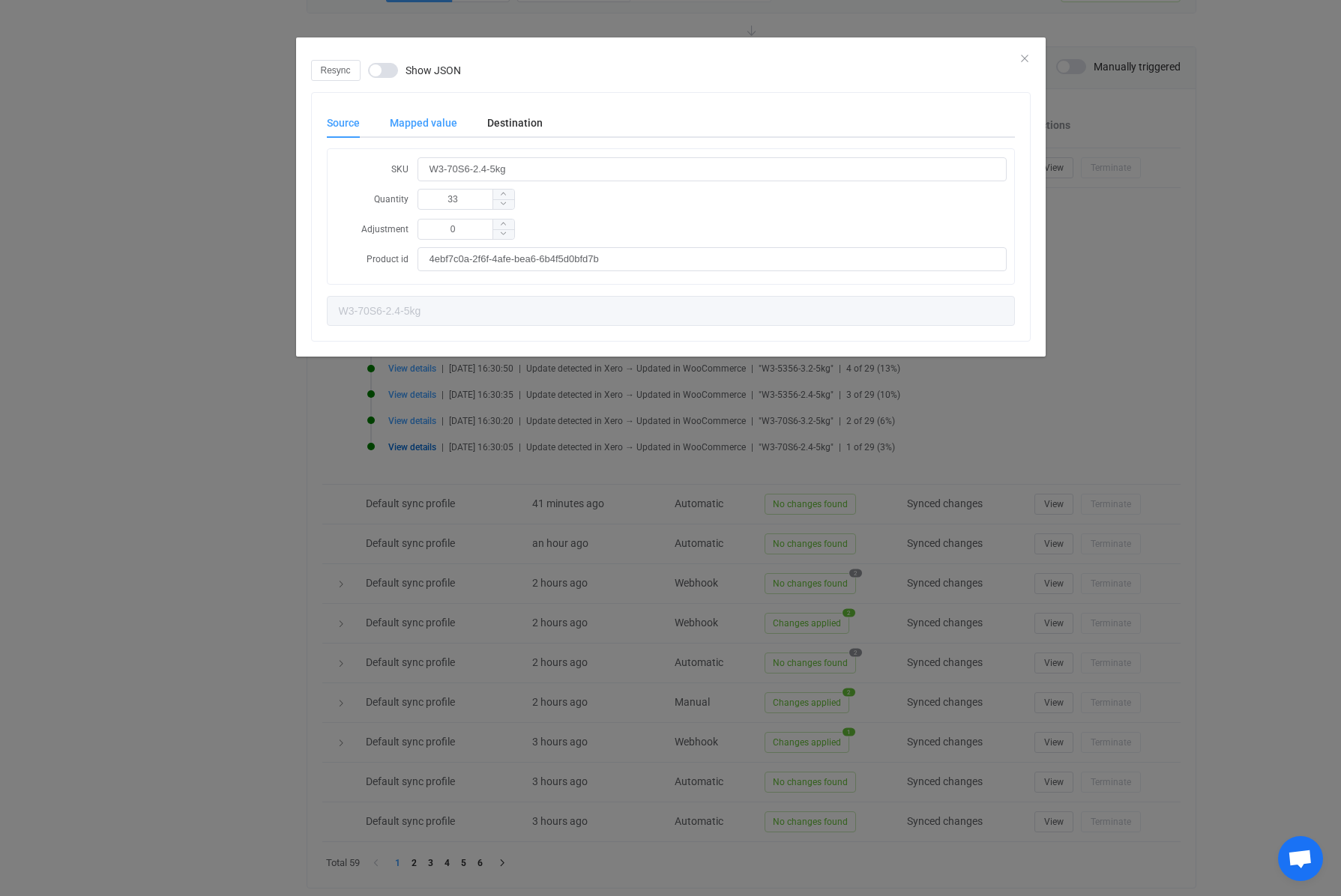
click at [451, 127] on div "Mapped value" at bounding box center [424, 123] width 97 height 30
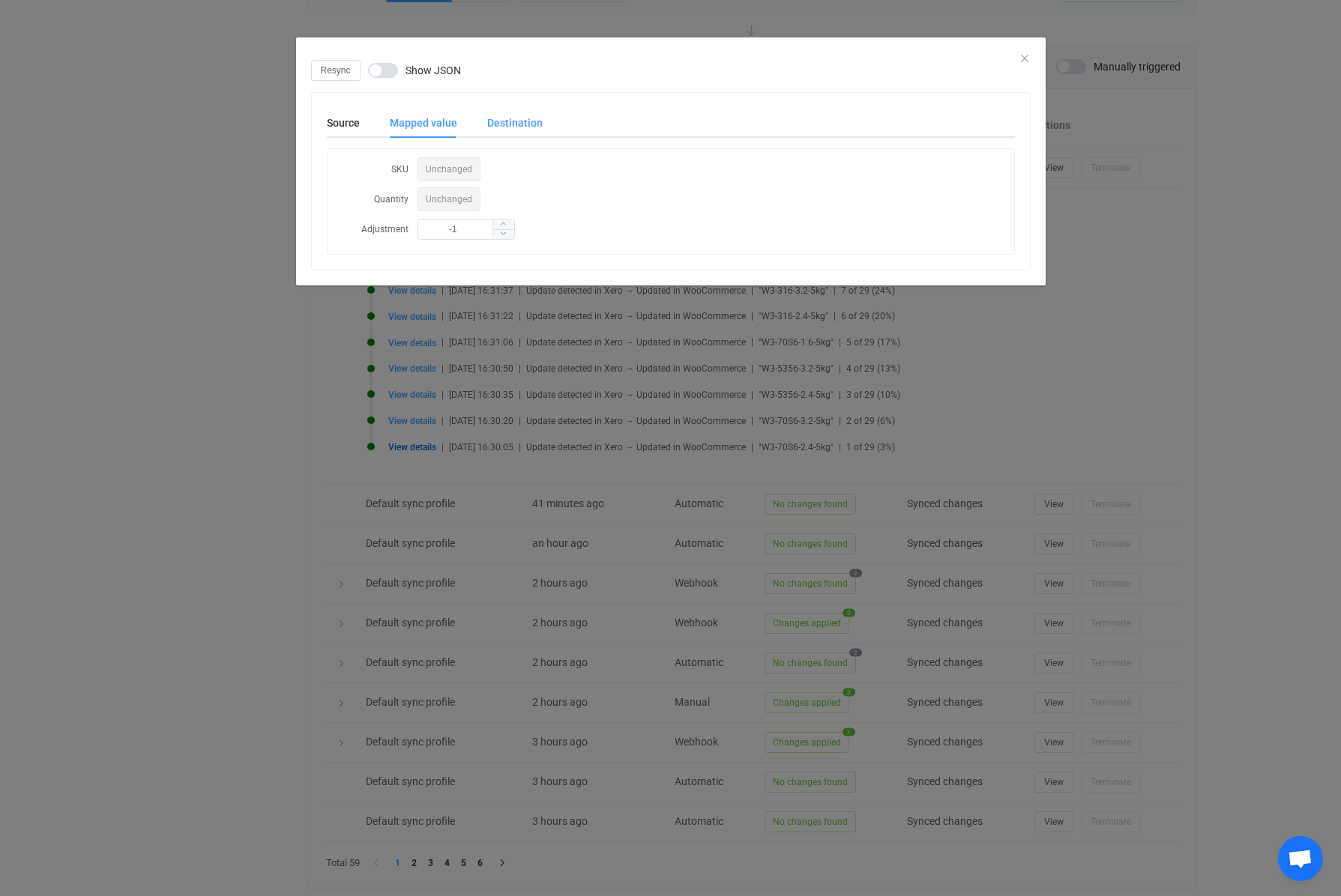
click at [490, 123] on div "Destination" at bounding box center [508, 123] width 70 height 30
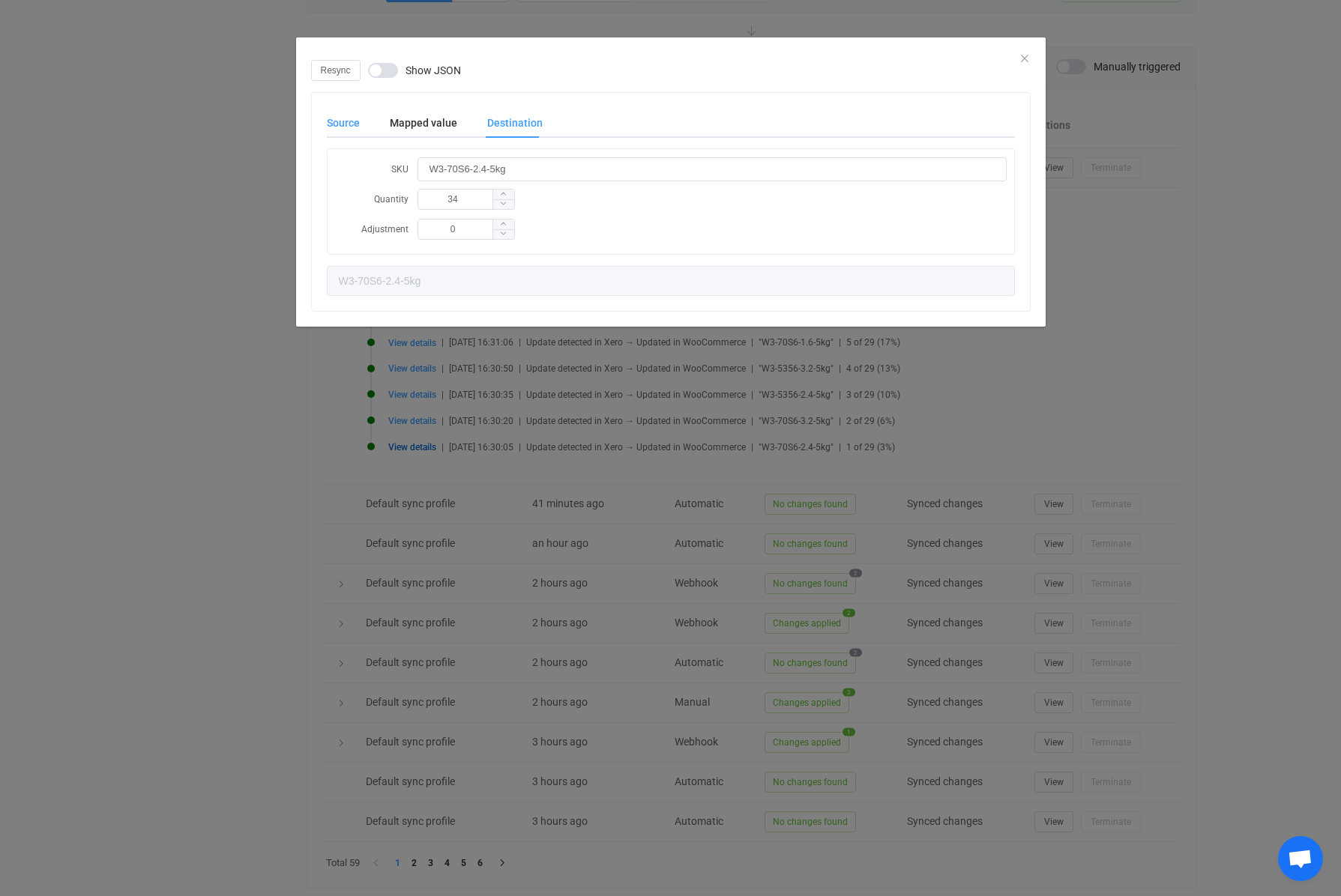
click at [354, 120] on div "Source" at bounding box center [350, 123] width 48 height 30
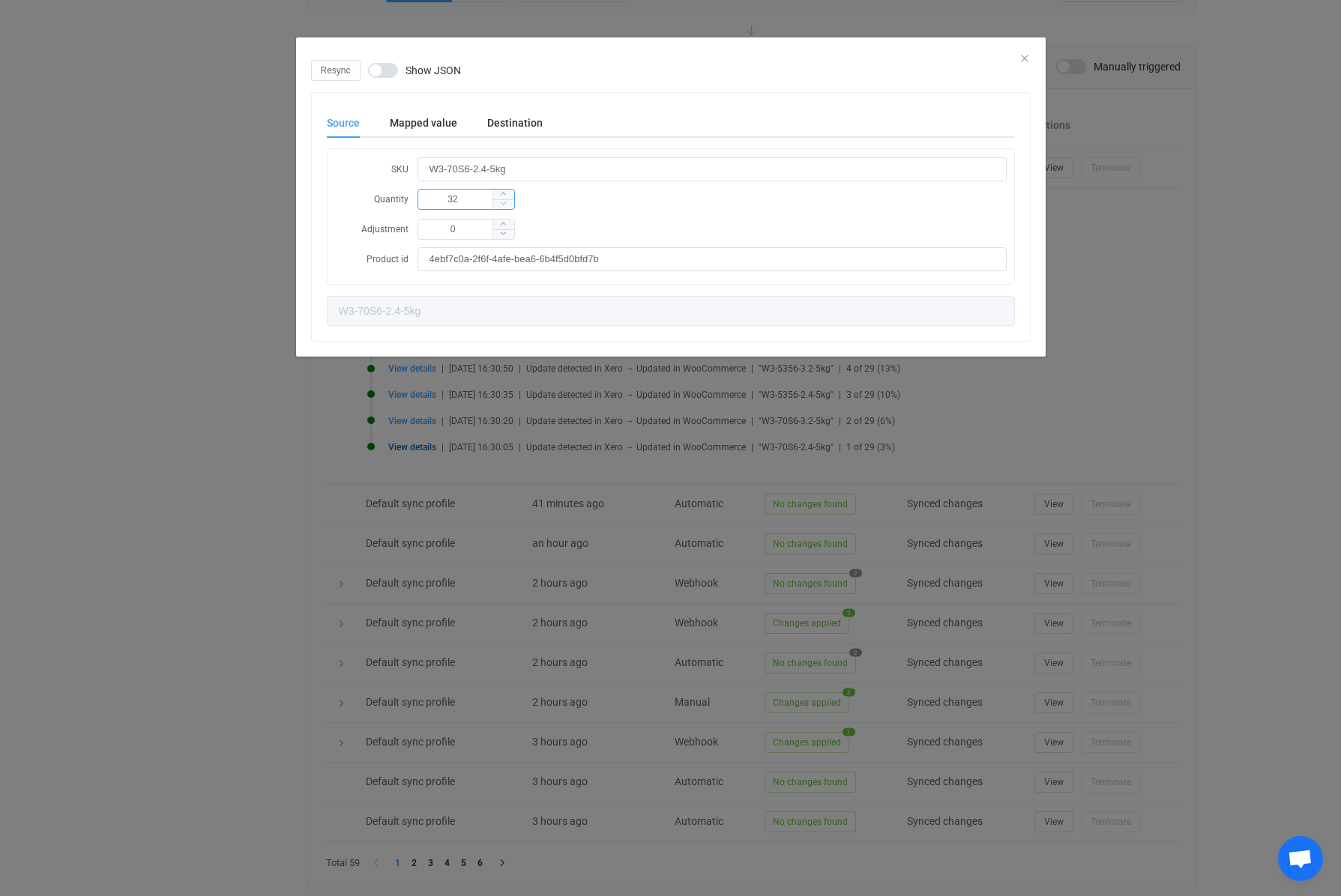
click at [505, 204] on icon "dialog" at bounding box center [504, 204] width 7 height 7
type input "33"
click at [509, 193] on span "dialog" at bounding box center [503, 195] width 22 height 11
click at [433, 125] on div "Mapped value" at bounding box center [424, 123] width 97 height 30
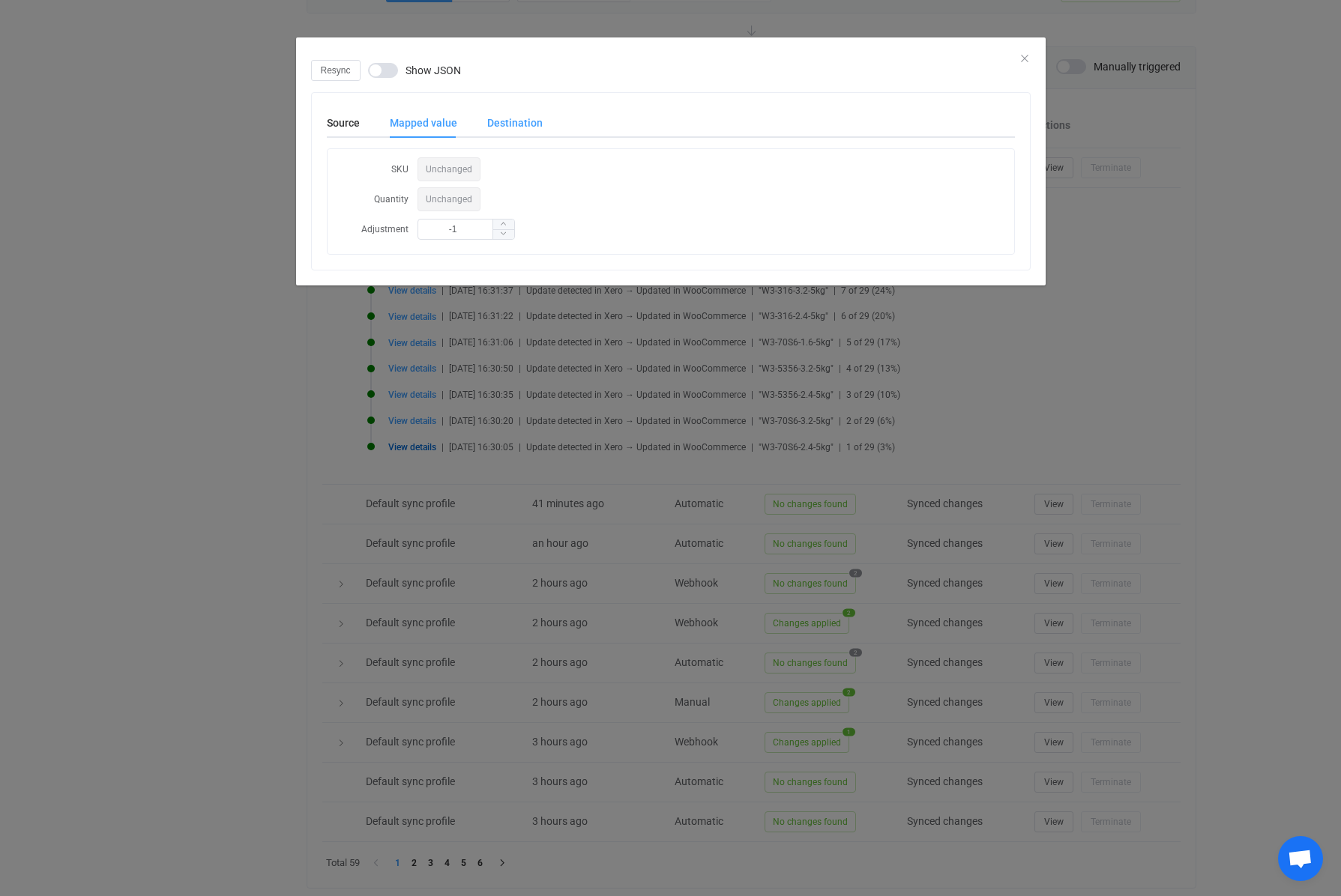
click at [522, 127] on div "Destination" at bounding box center [508, 123] width 70 height 30
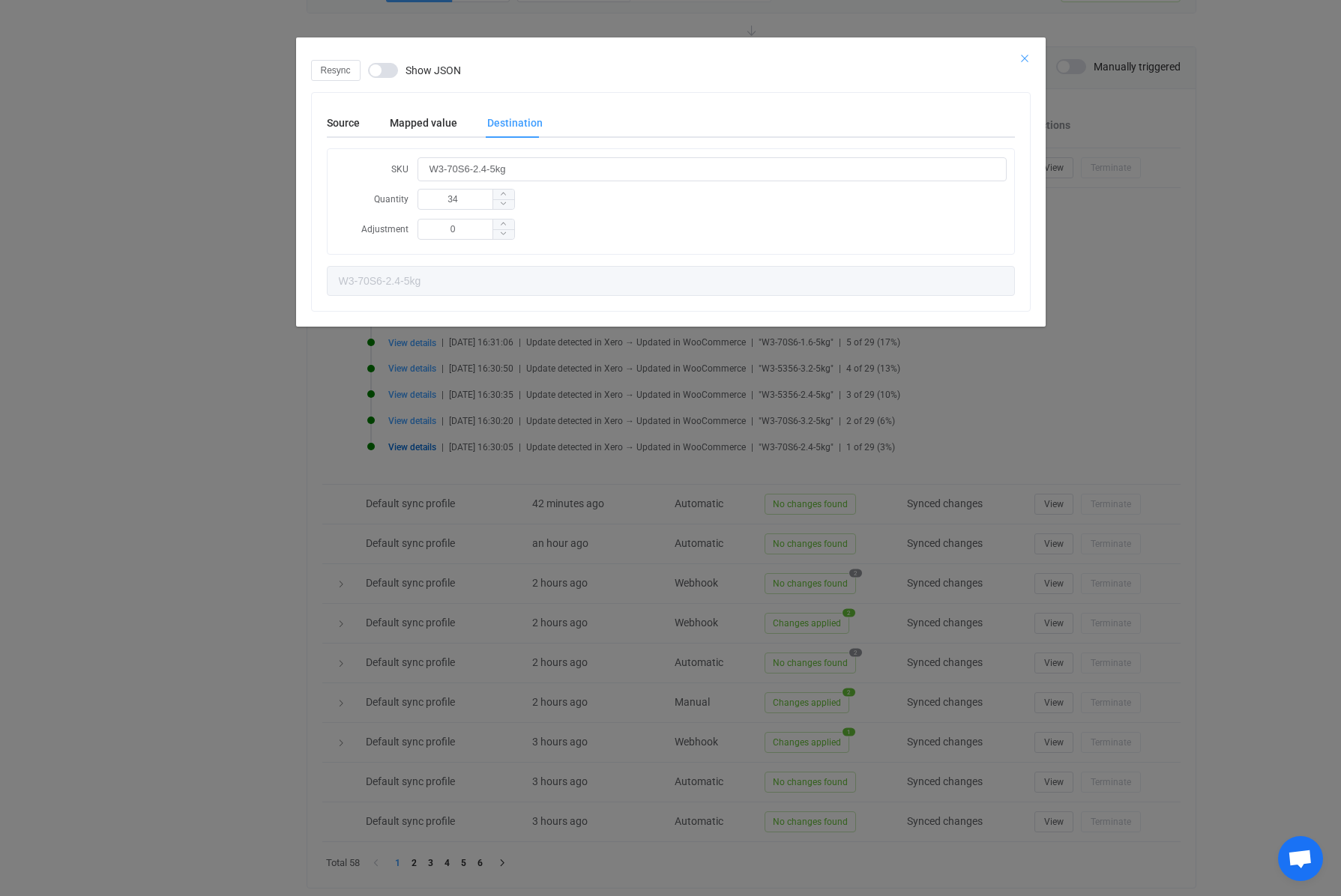
click at [1030, 59] on icon "Close" at bounding box center [1024, 58] width 12 height 12
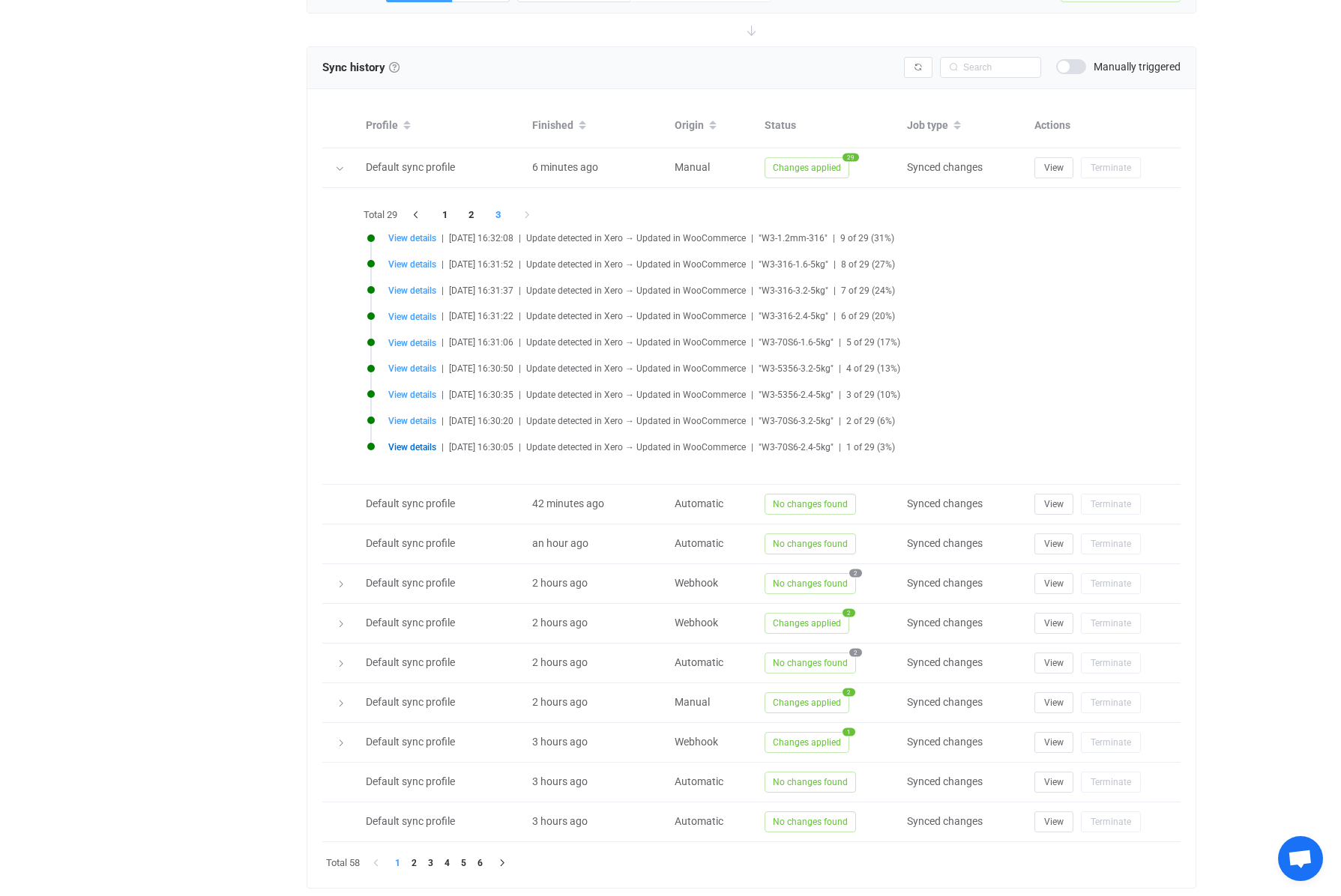
click at [1263, 125] on div "12 days of free trial left | data sync platform [EMAIL_ADDRESS][DOMAIN_NAME] Co…" at bounding box center [670, 195] width 1341 height 1486
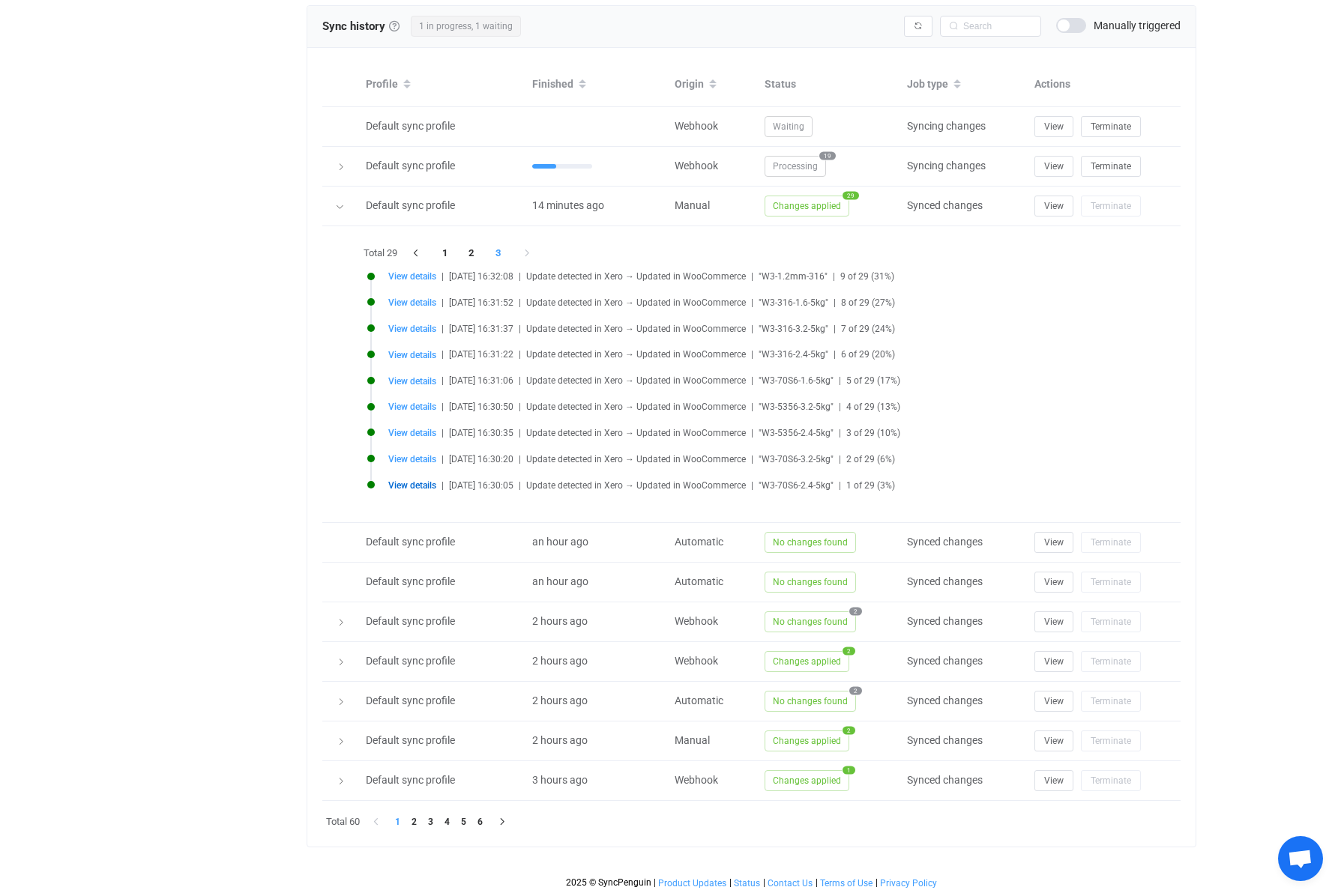
scroll to position [589, 0]
click at [481, 825] on li "6" at bounding box center [481, 822] width 16 height 16
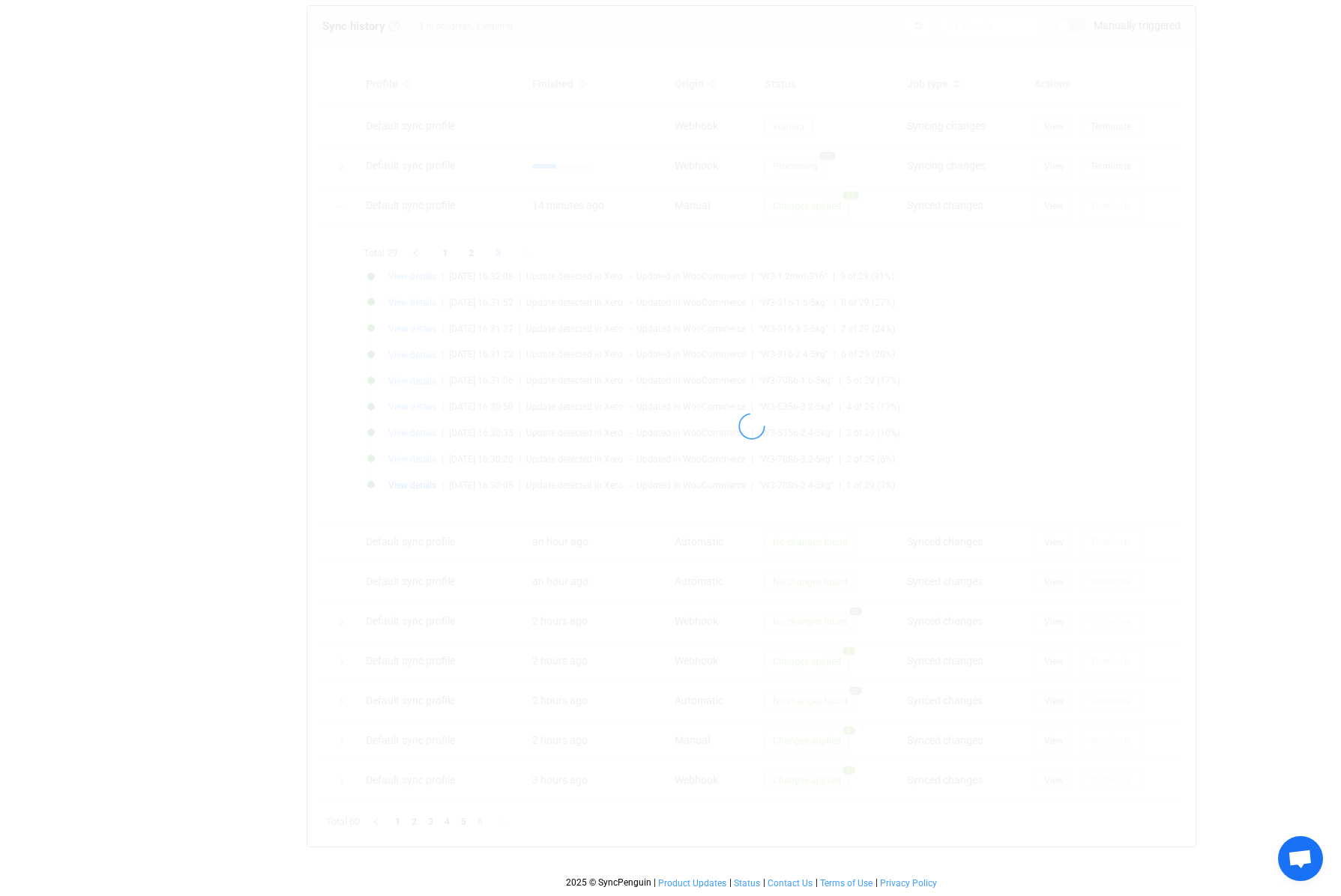
scroll to position [292, 0]
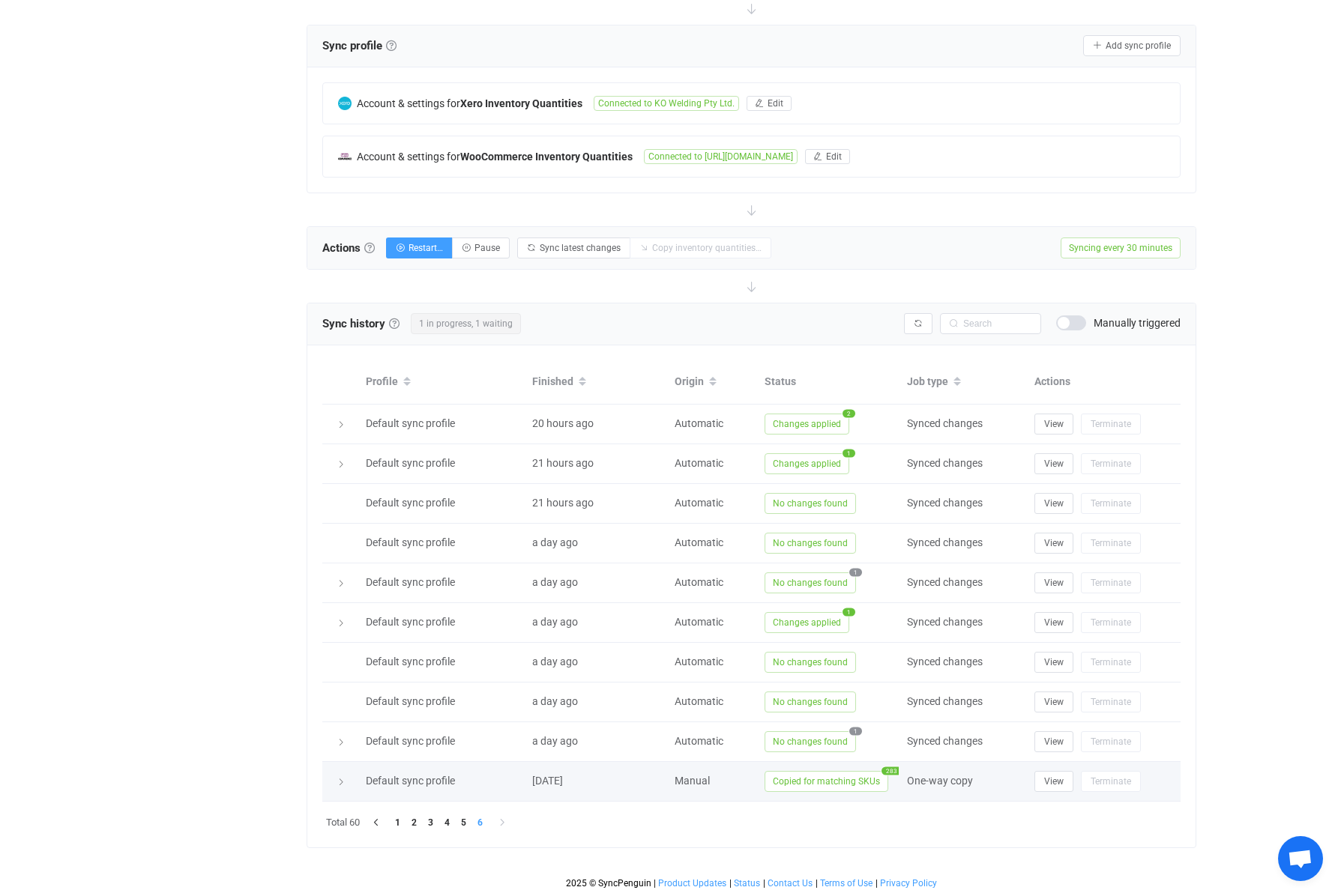
click at [869, 783] on span "Copied for matching SKUs" at bounding box center [826, 781] width 124 height 21
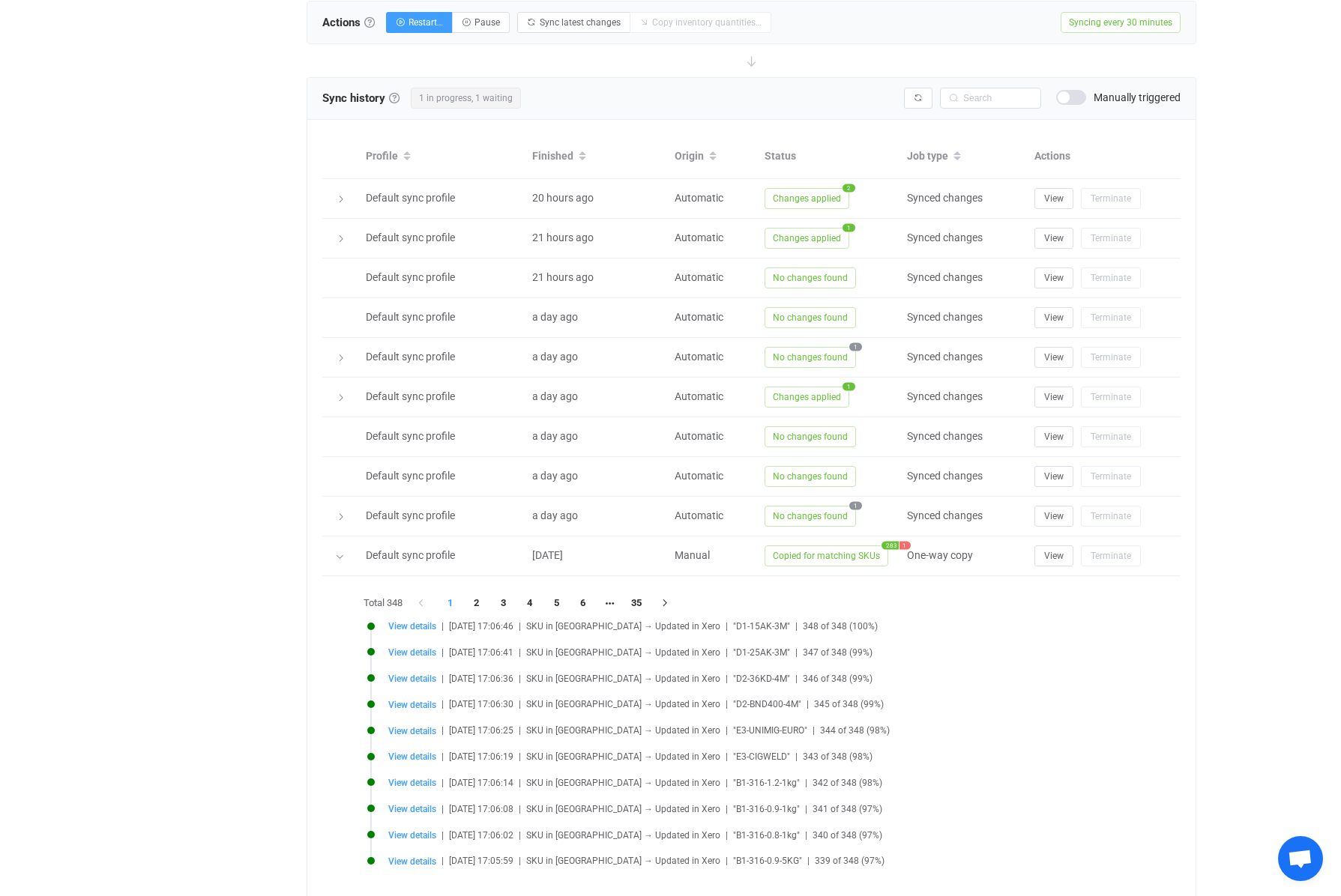
scroll to position [620, 0]
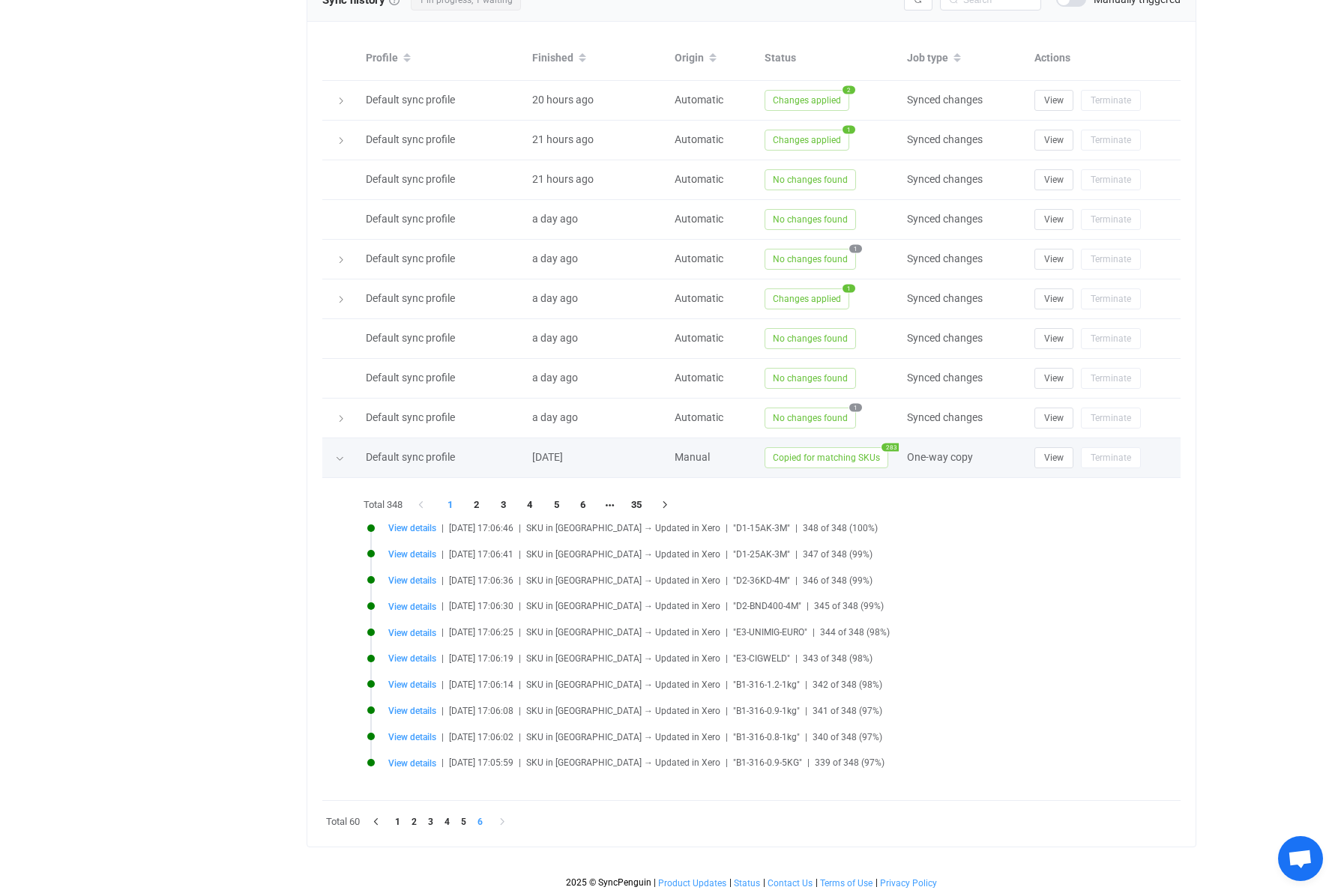
click at [901, 443] on td "One-way copy" at bounding box center [963, 458] width 127 height 40
click at [893, 444] on span "283" at bounding box center [890, 446] width 17 height 8
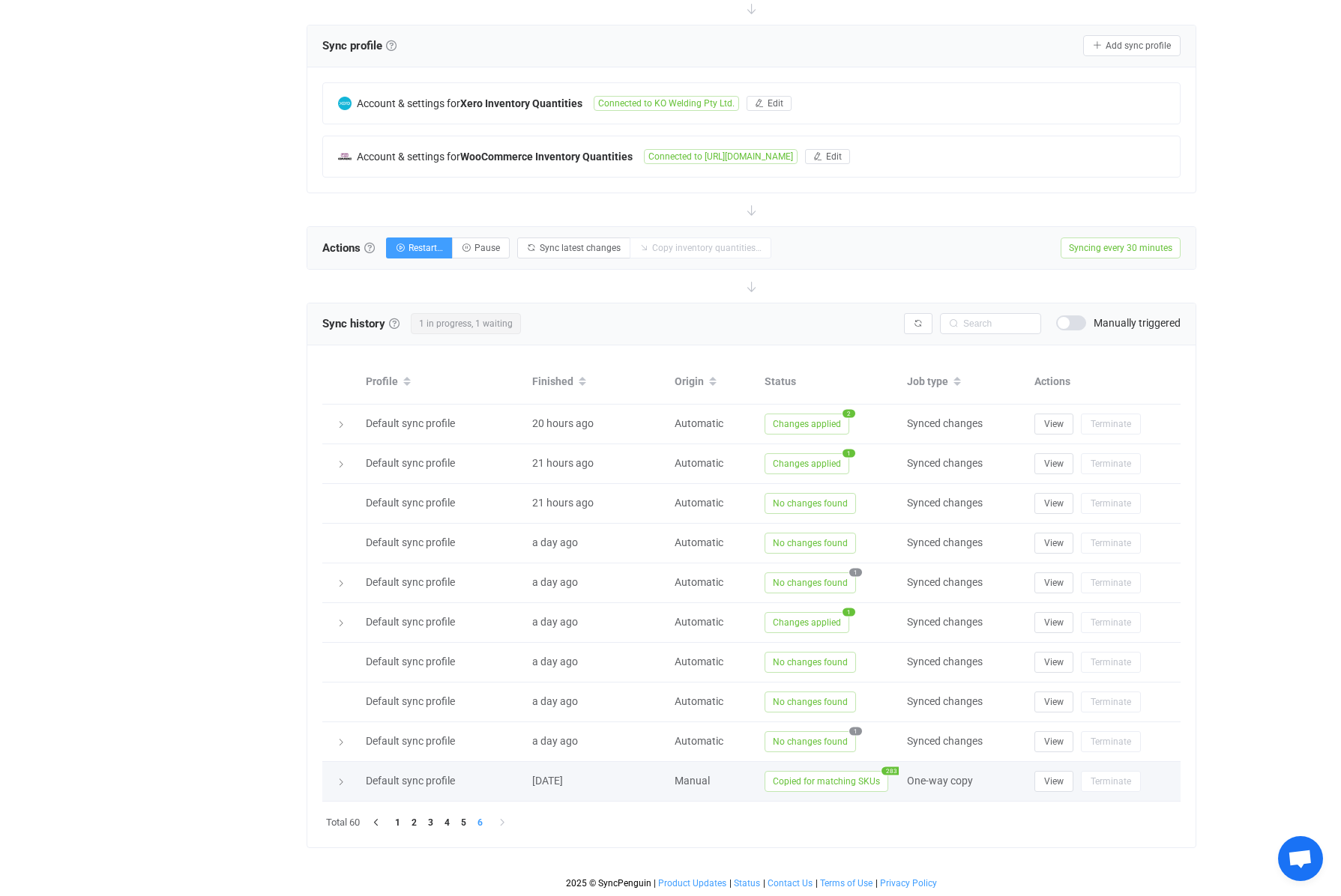
click at [888, 771] on span "283" at bounding box center [890, 771] width 17 height 8
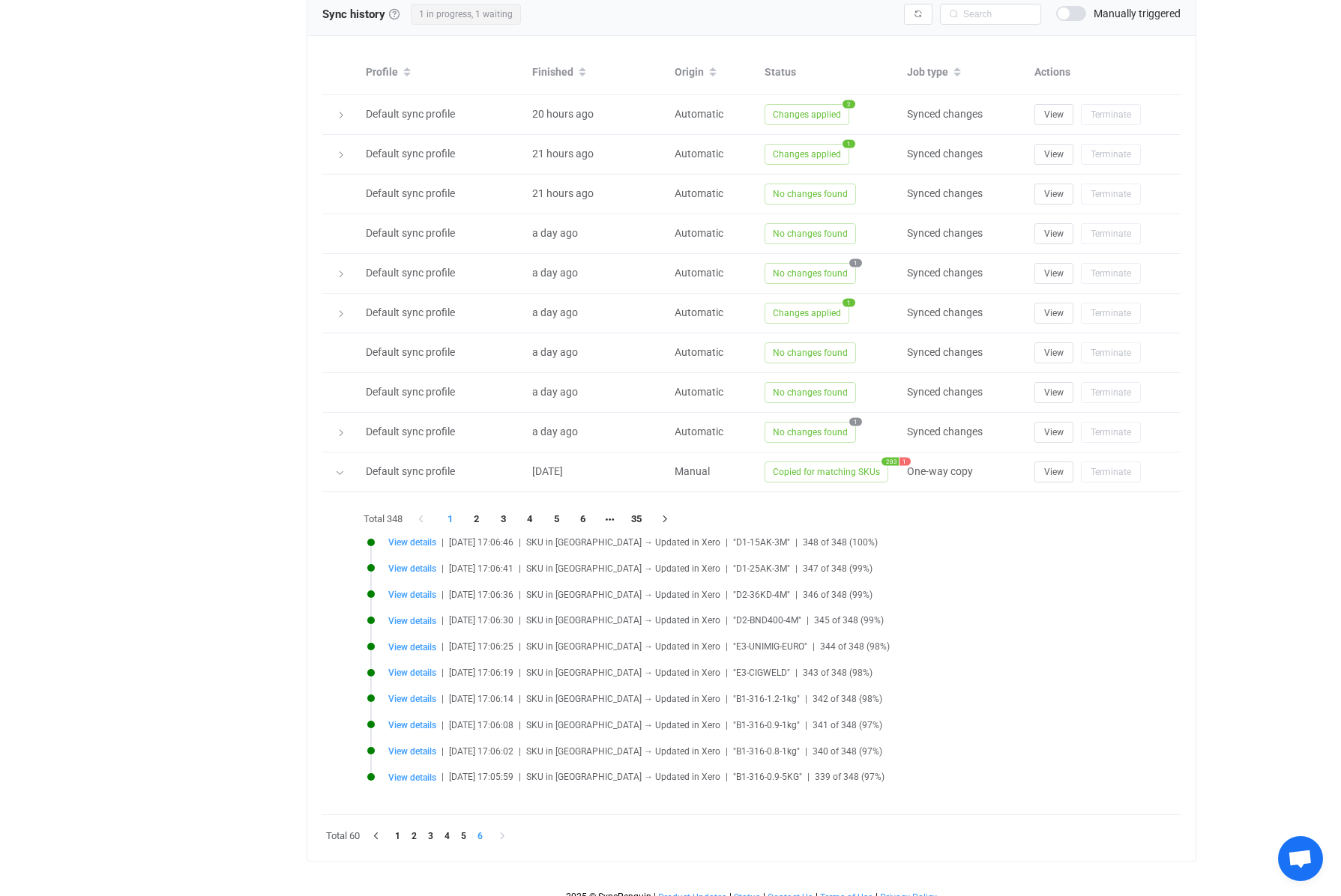
scroll to position [620, 0]
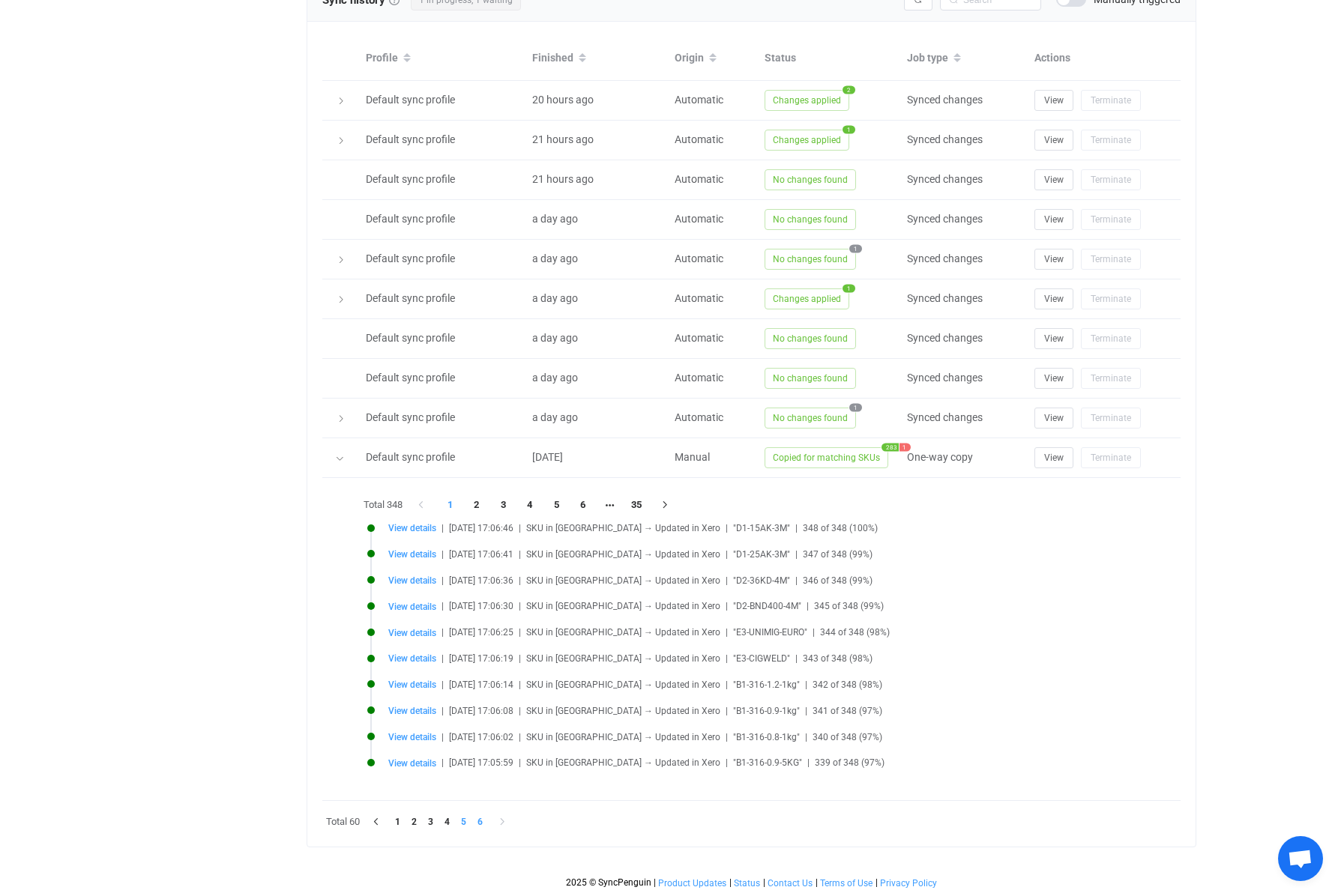
click at [469, 820] on li "5" at bounding box center [464, 822] width 16 height 16
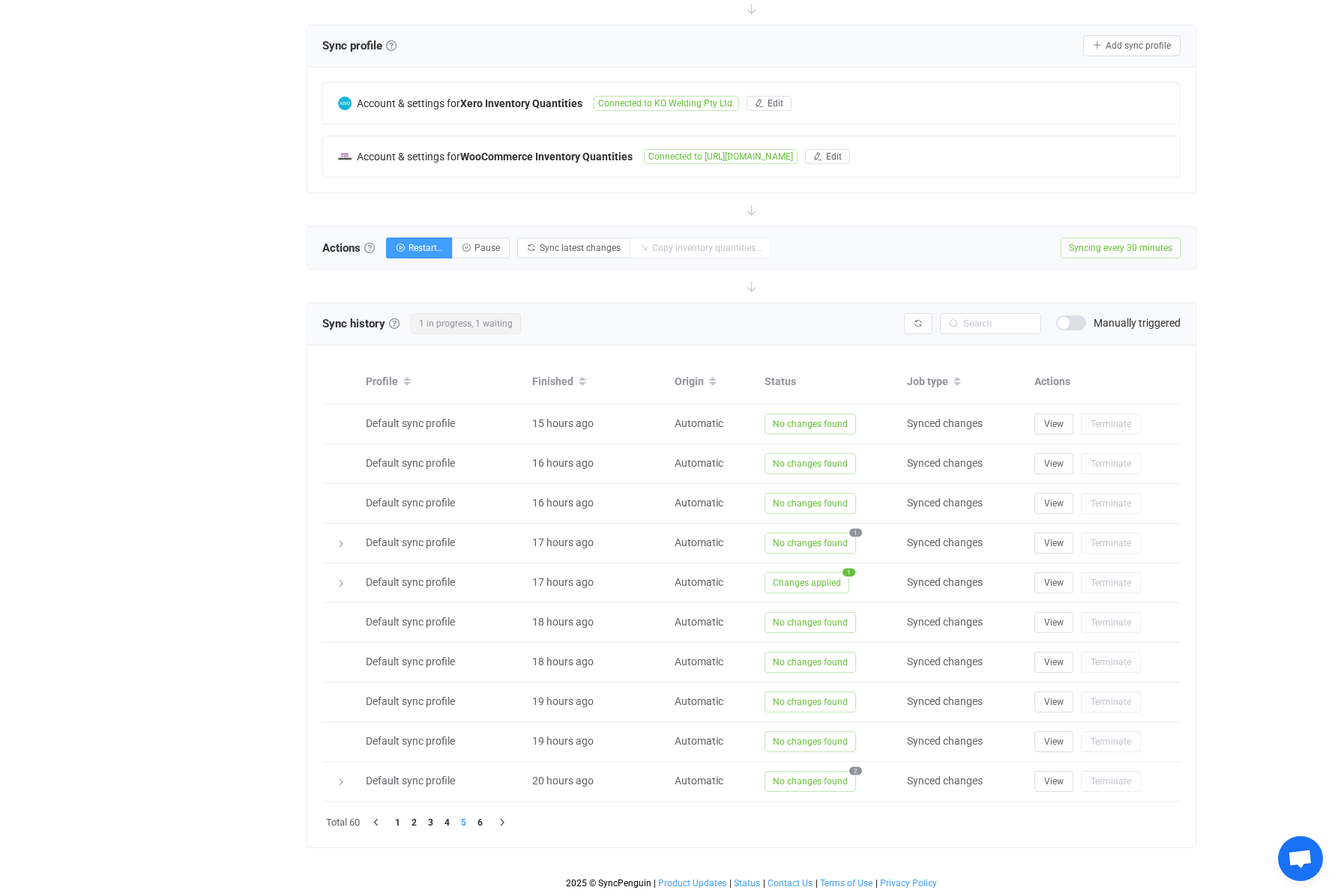
scroll to position [292, 0]
click at [483, 823] on li "6" at bounding box center [481, 823] width 16 height 16
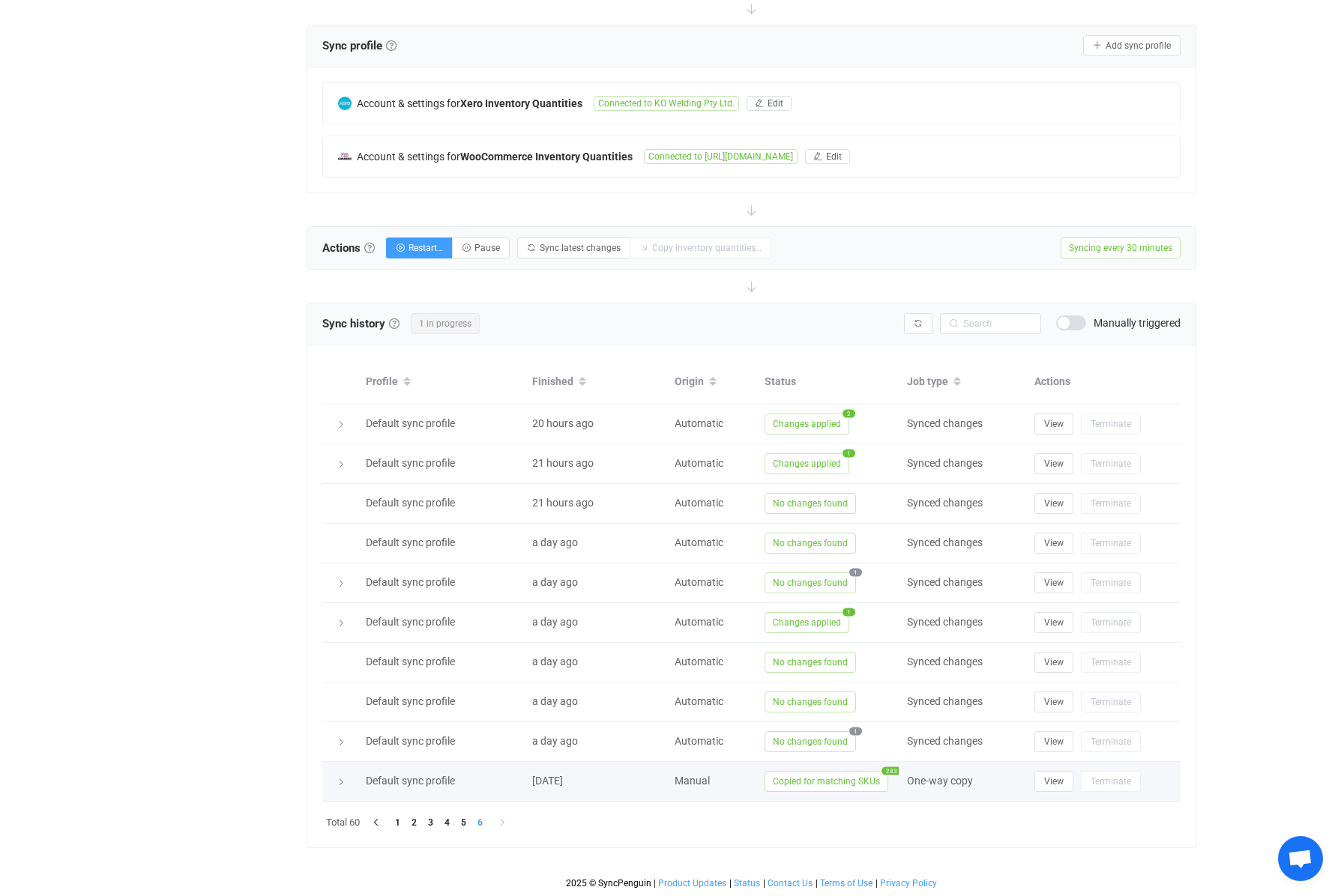
click at [878, 781] on span "Copied for matching SKUs" at bounding box center [826, 781] width 124 height 21
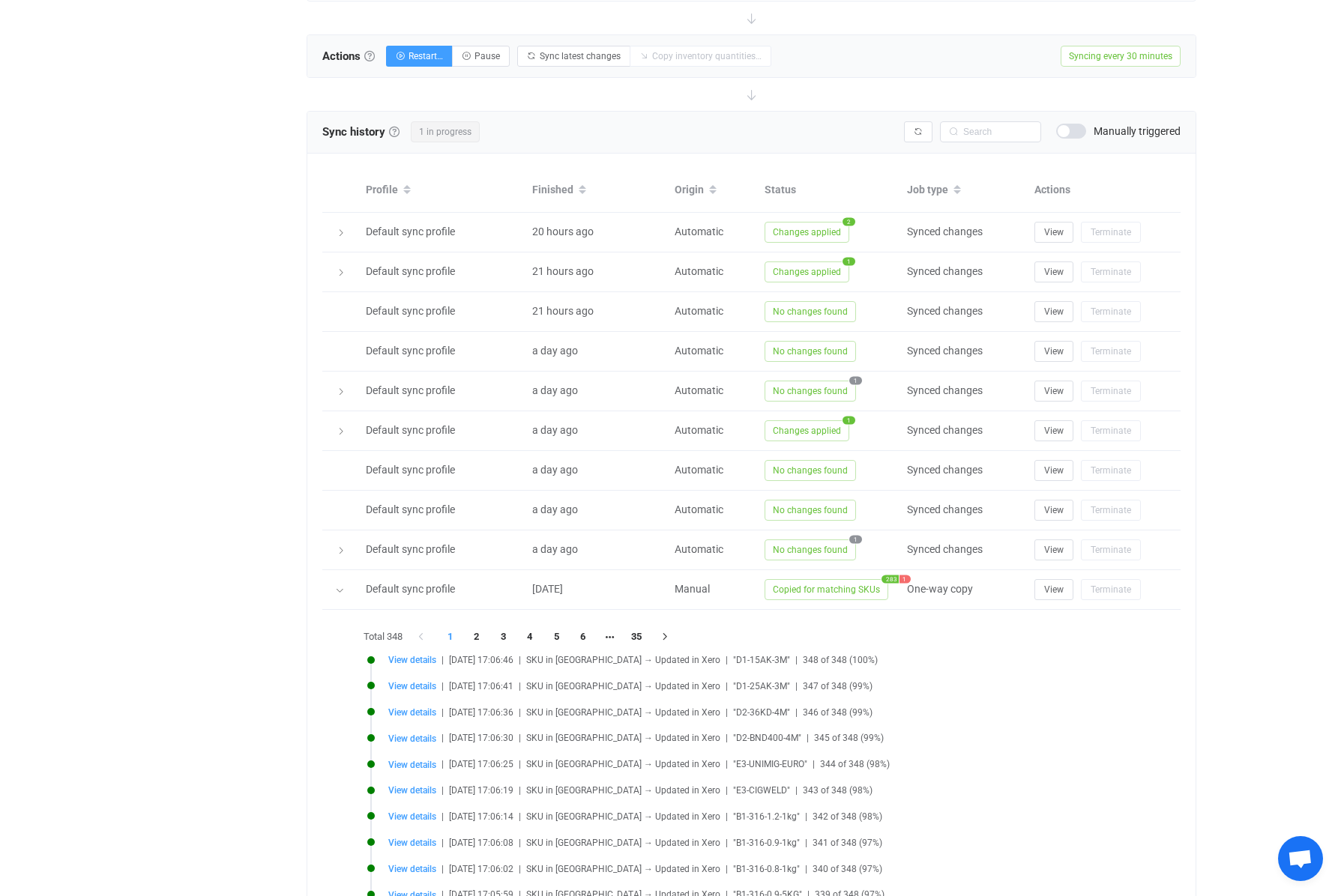
scroll to position [620, 0]
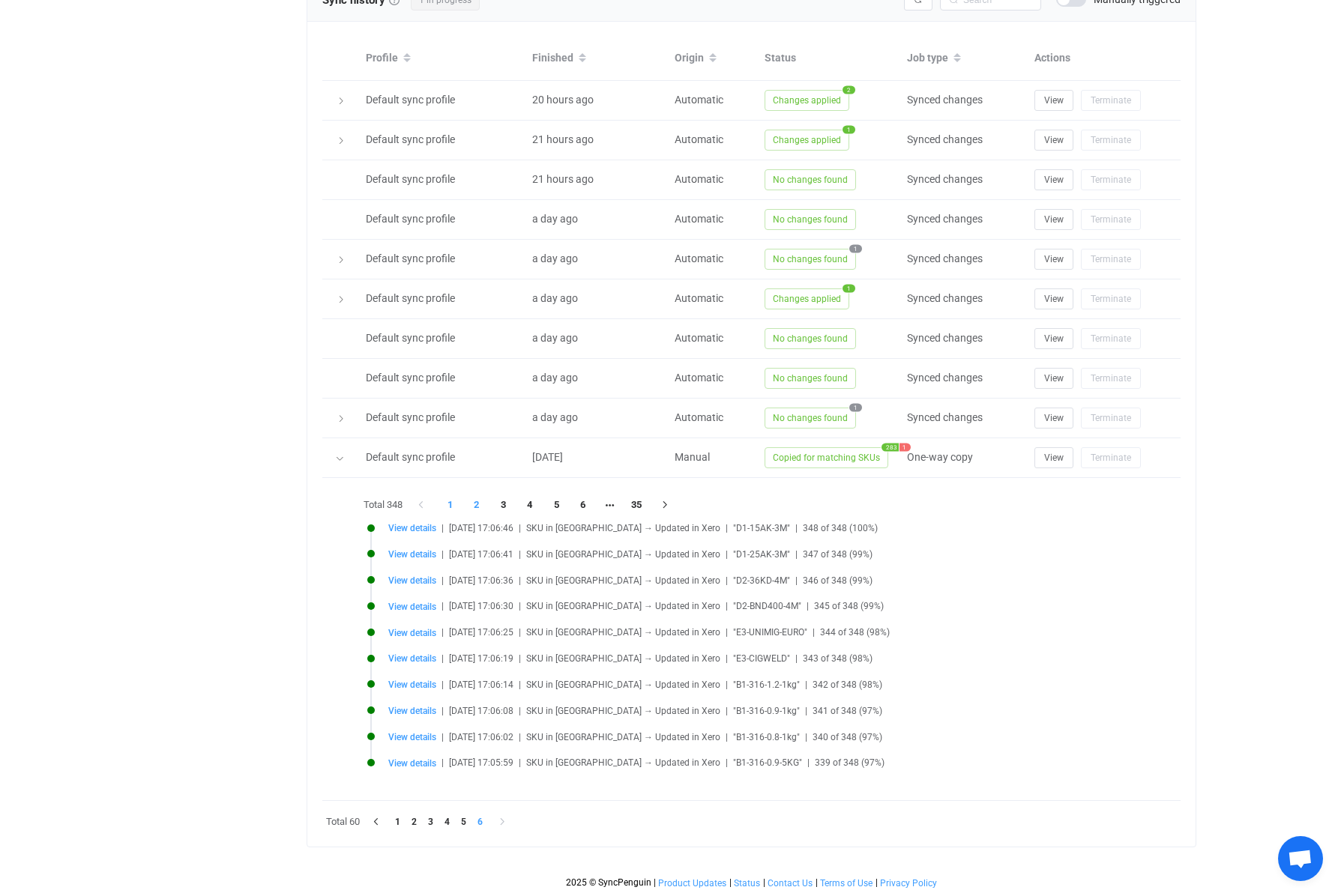
click at [477, 497] on li "2" at bounding box center [477, 505] width 27 height 21
click at [505, 503] on li "3" at bounding box center [503, 505] width 27 height 21
click at [505, 504] on li "3" at bounding box center [503, 505] width 27 height 21
click at [532, 505] on li "4" at bounding box center [530, 505] width 27 height 21
click at [557, 502] on li "5" at bounding box center [556, 505] width 27 height 21
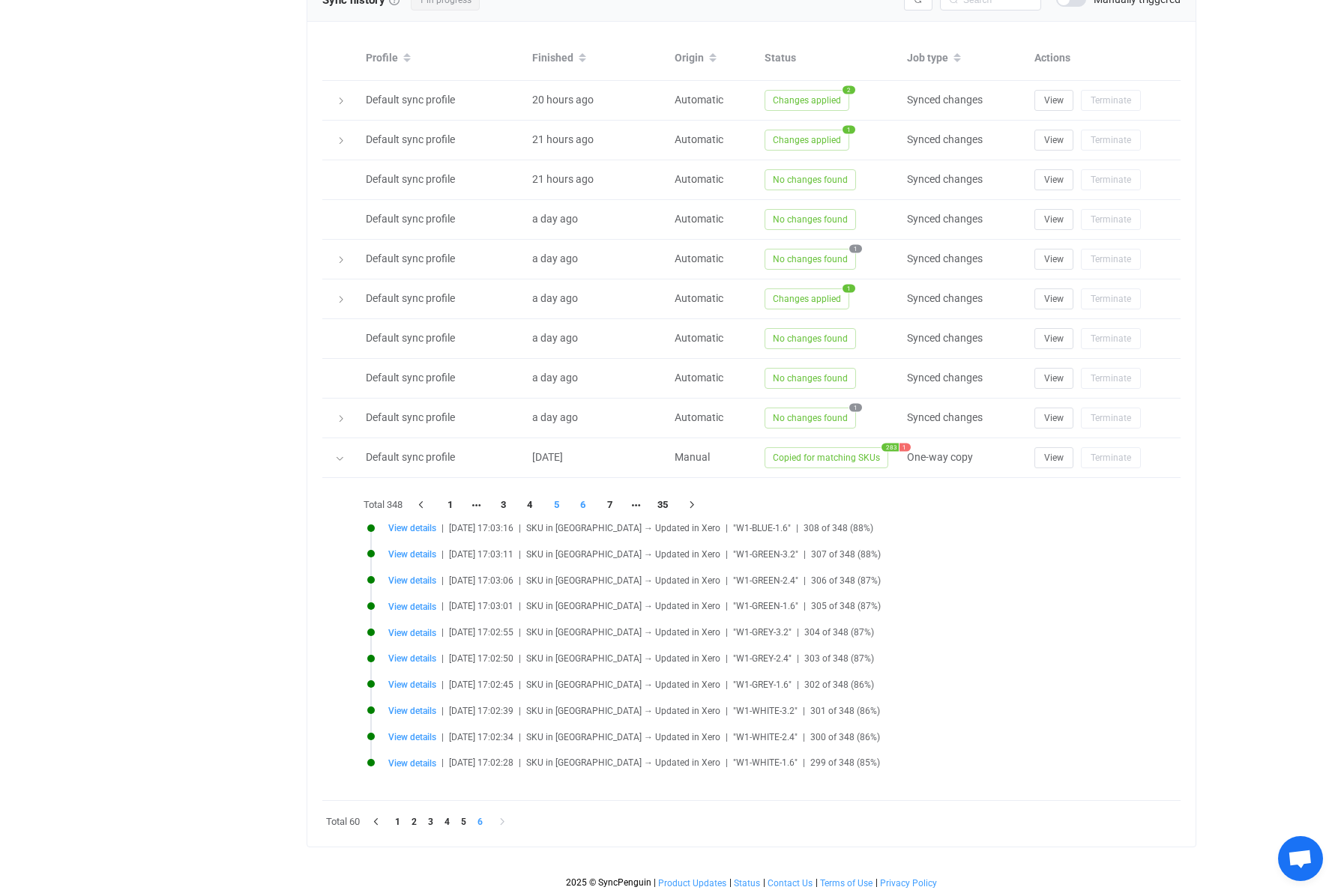
click at [587, 503] on li "6" at bounding box center [583, 505] width 27 height 21
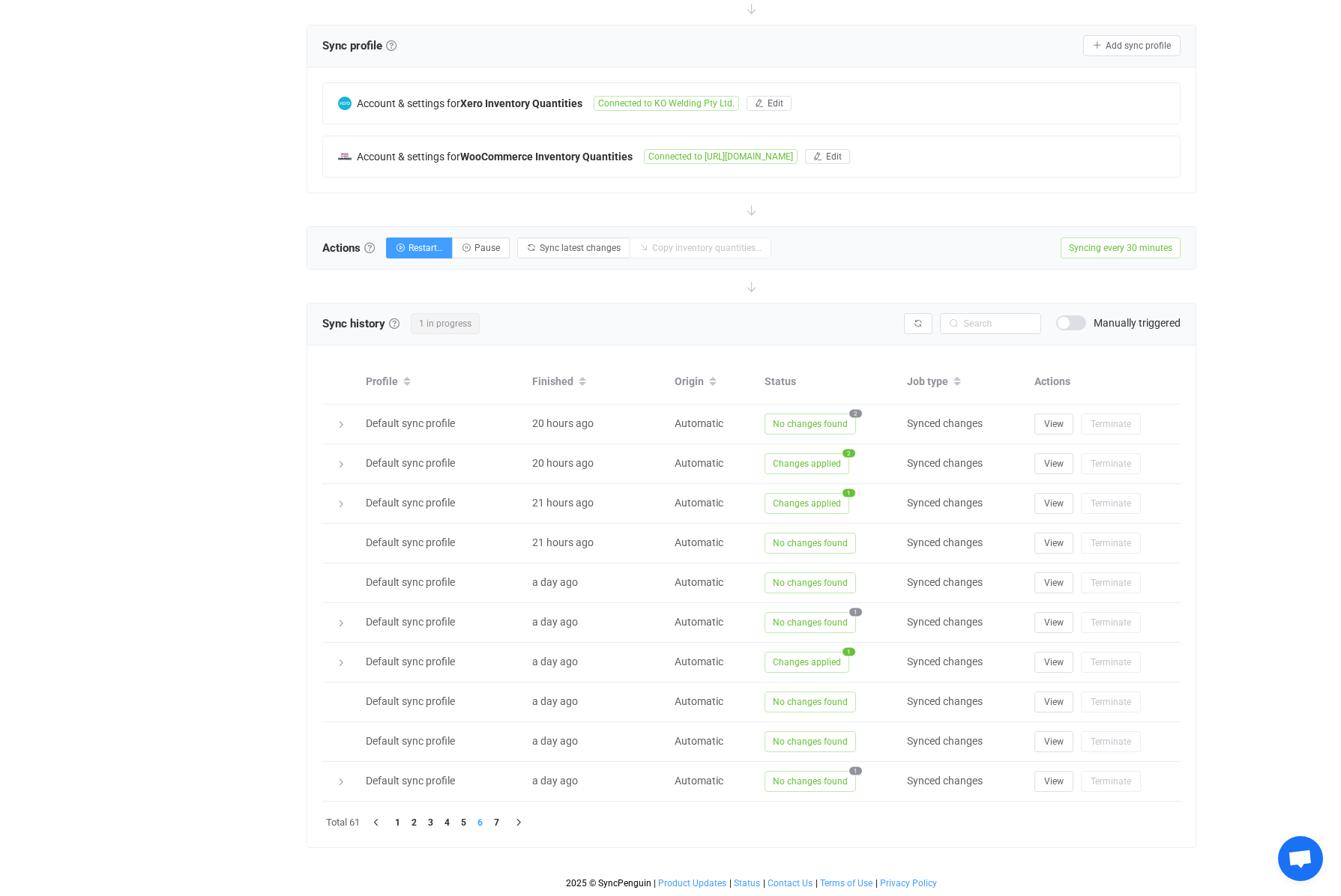
scroll to position [292, 0]
click at [495, 823] on li "7" at bounding box center [497, 823] width 16 height 16
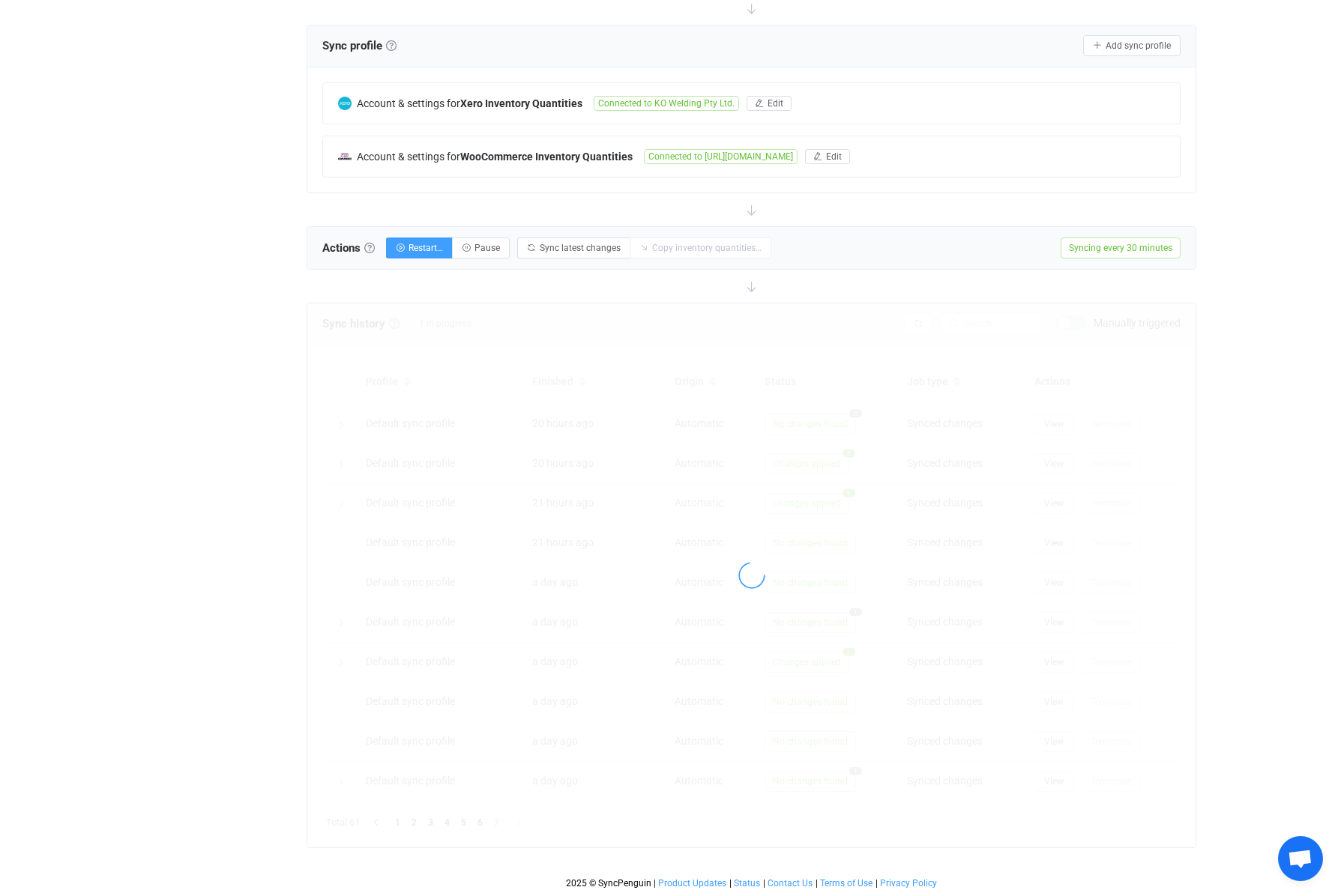
scroll to position [0, 0]
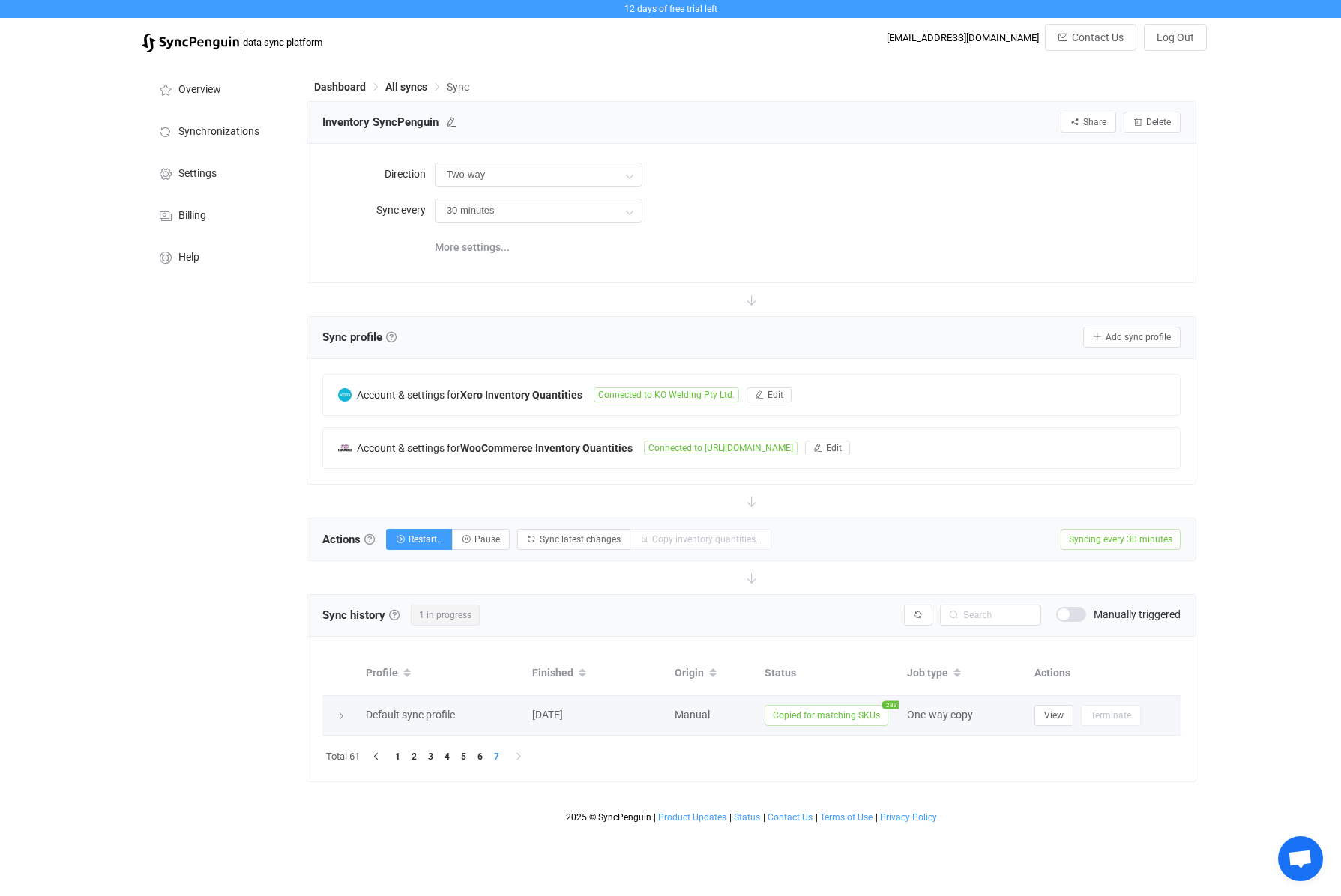
click at [851, 718] on span "Copied for matching SKUs" at bounding box center [826, 715] width 124 height 21
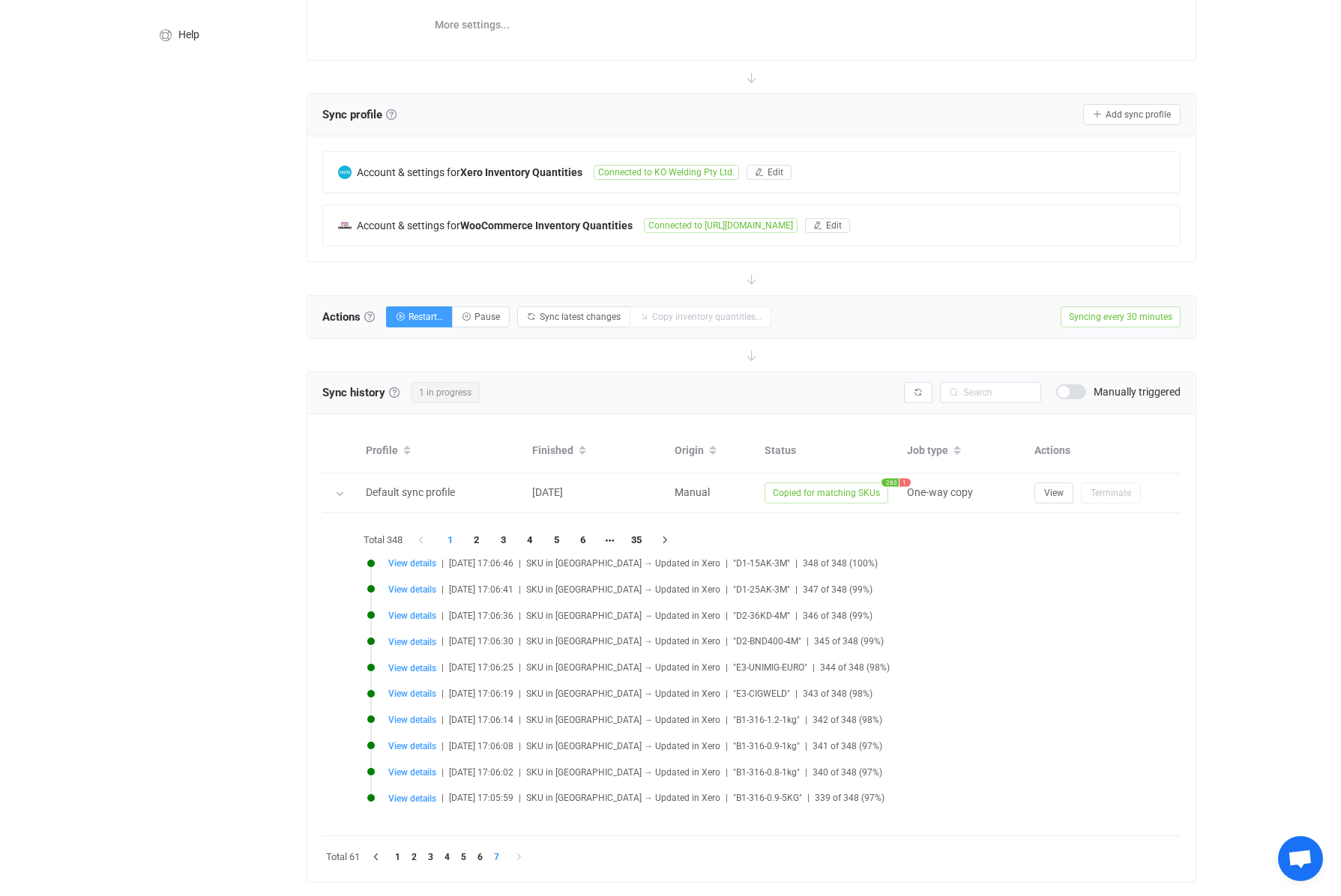
scroll to position [231, 0]
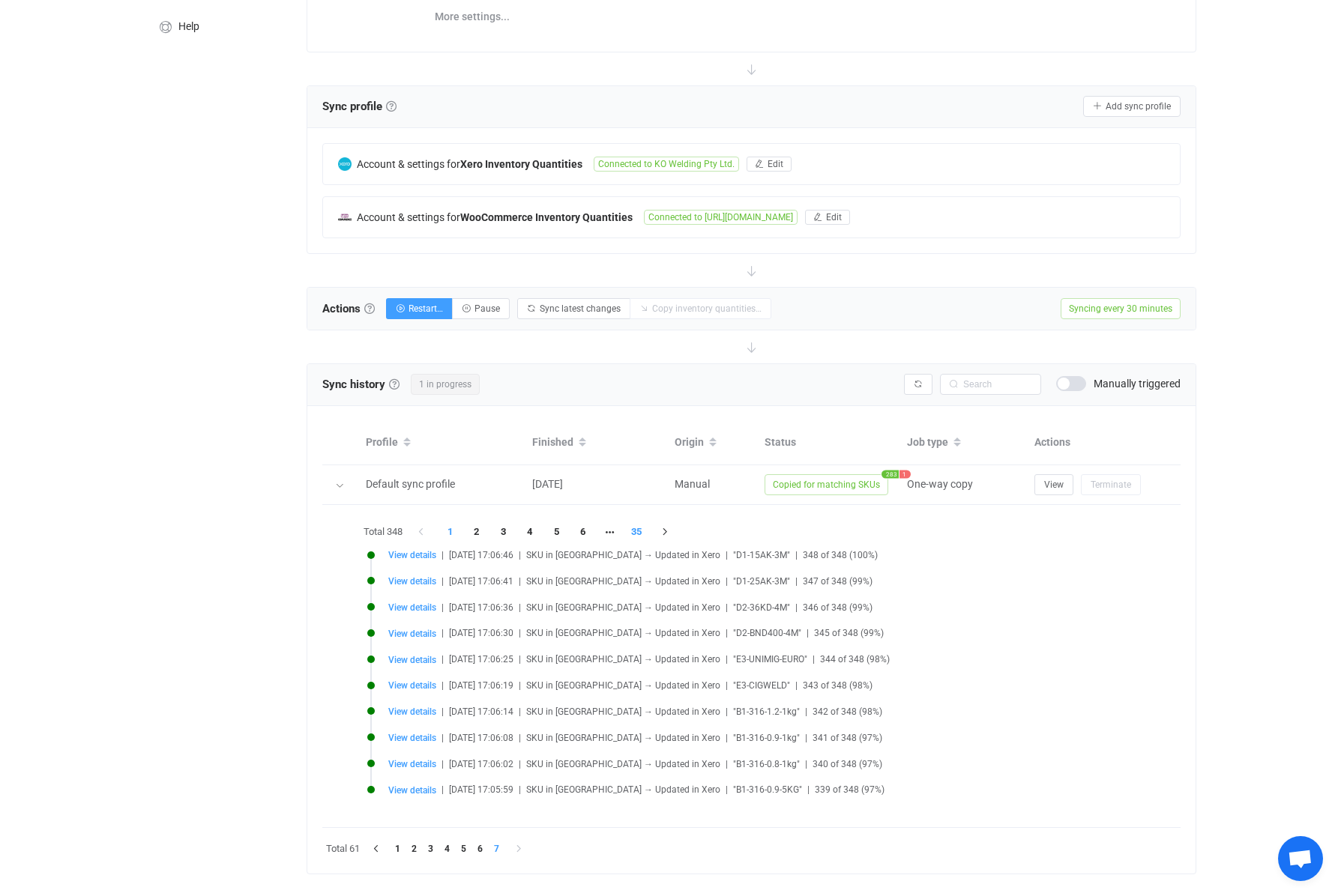
click at [638, 536] on li "35" at bounding box center [637, 532] width 27 height 21
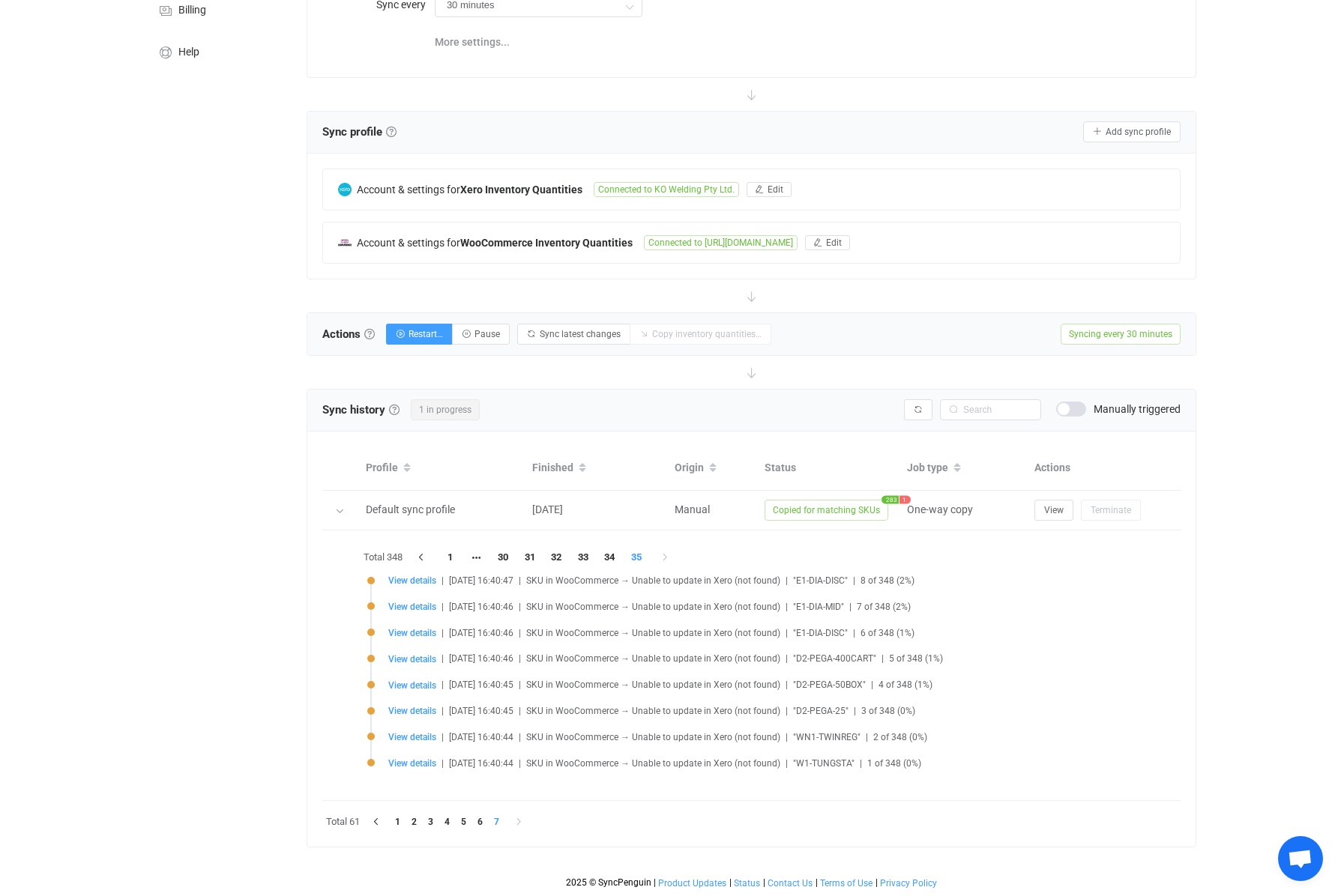
scroll to position [209, 0]
